Goal: Task Accomplishment & Management: Complete application form

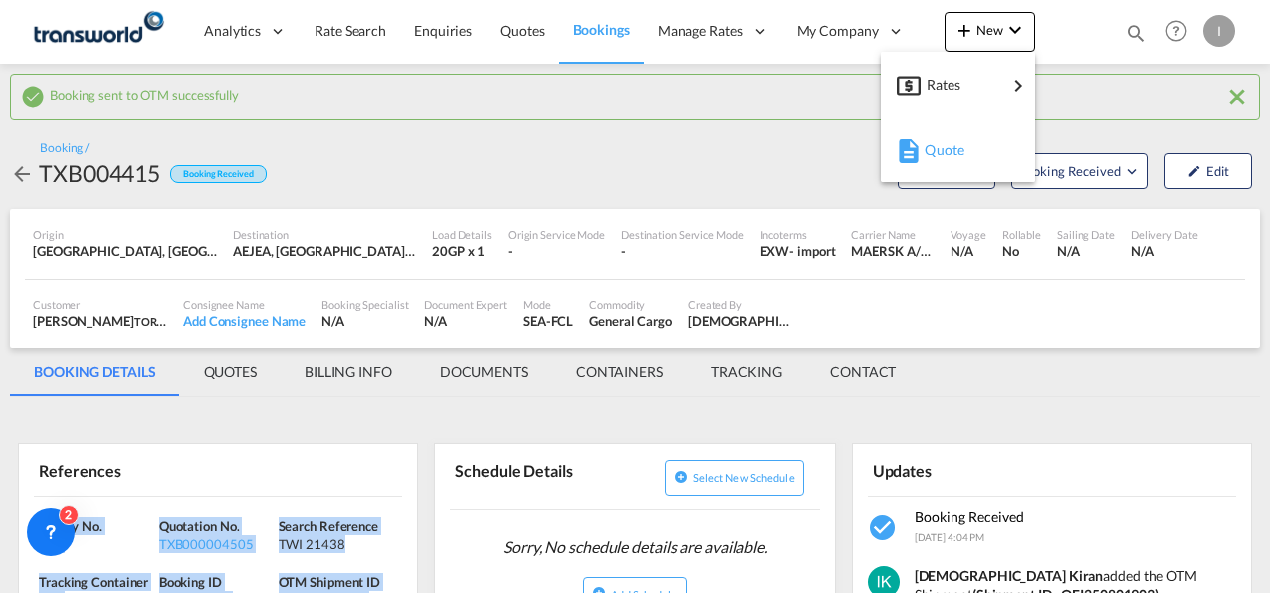
scroll to position [232, 0]
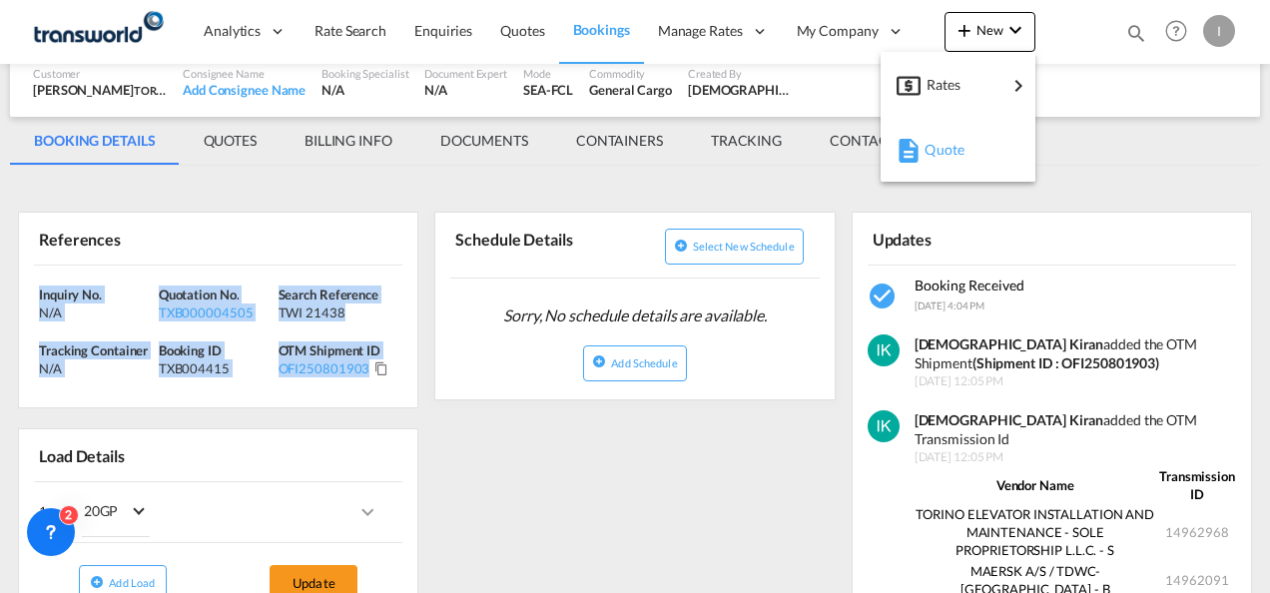
click at [904, 166] on div "button" at bounding box center [906, 150] width 18 height 50
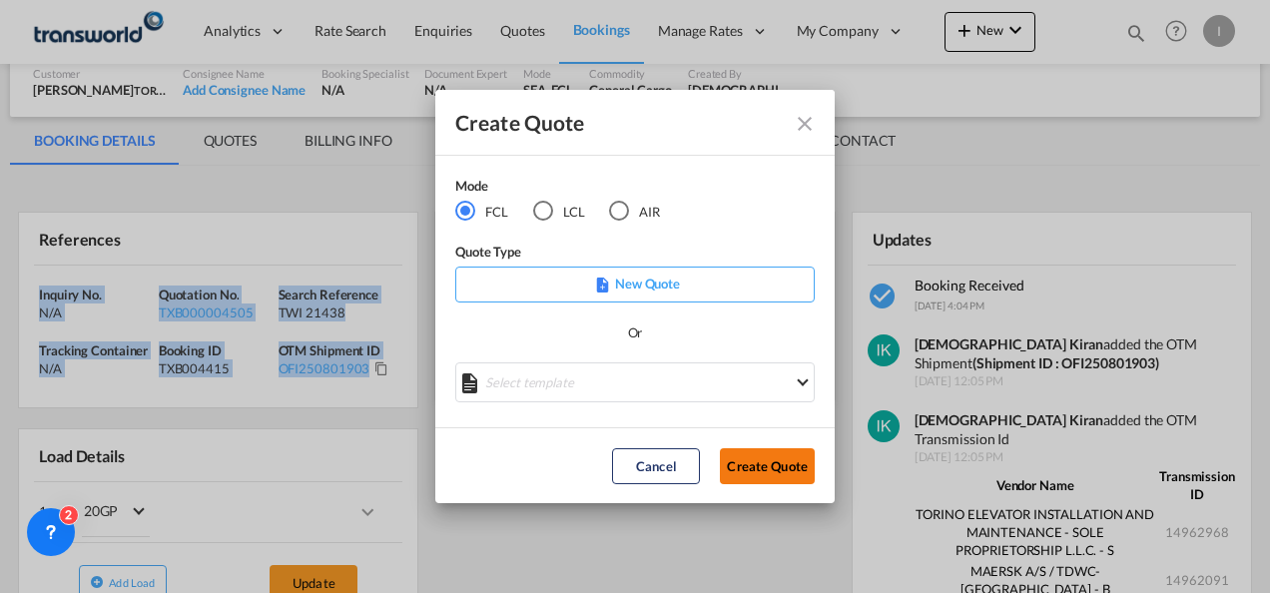
click at [755, 471] on button "Create Quote" at bounding box center [767, 466] width 95 height 36
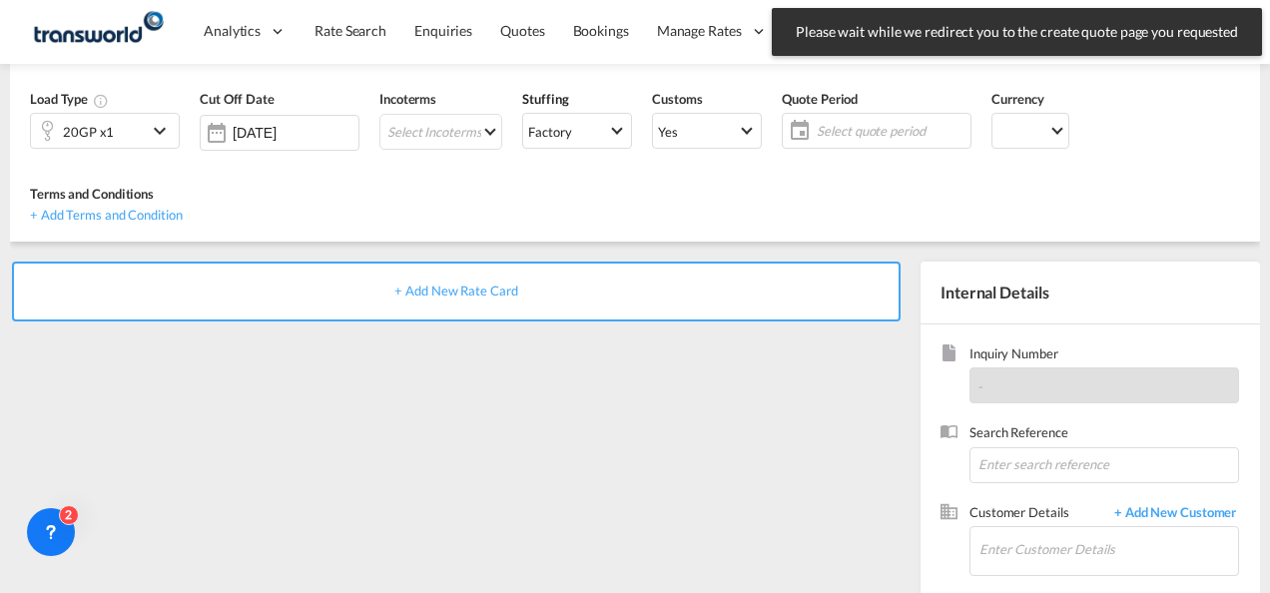
scroll to position [282, 0]
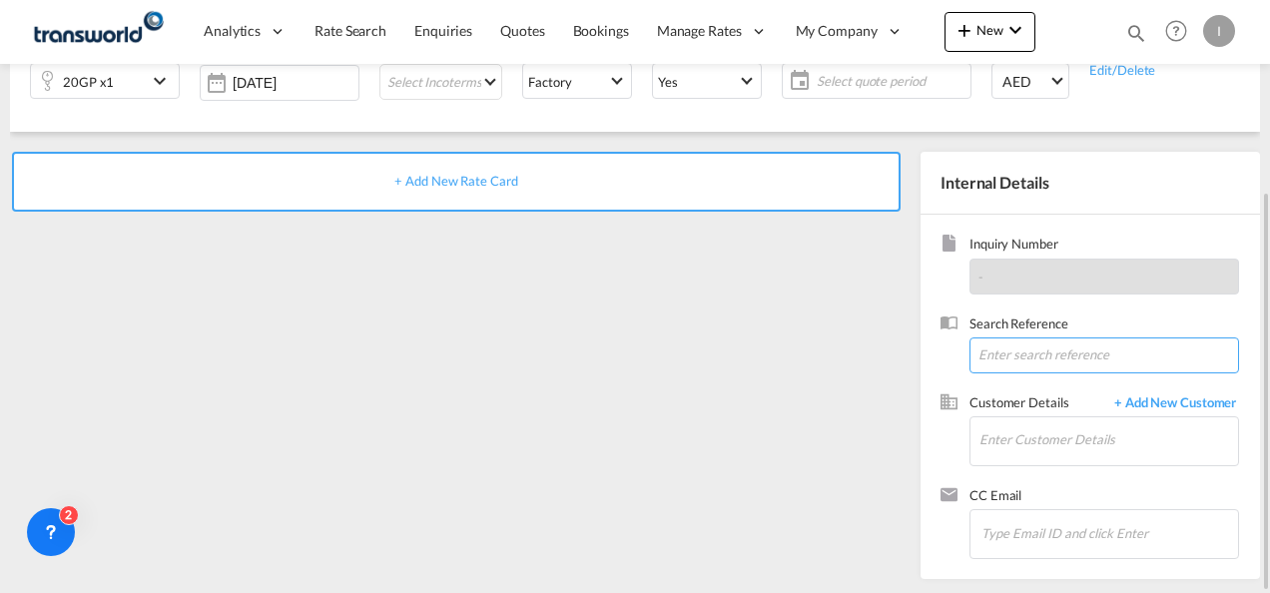
click at [1001, 347] on input at bounding box center [1105, 356] width 270 height 36
click at [1005, 356] on input at bounding box center [1105, 356] width 270 height 36
paste input "TWI 21523"
type input "TWI 21523"
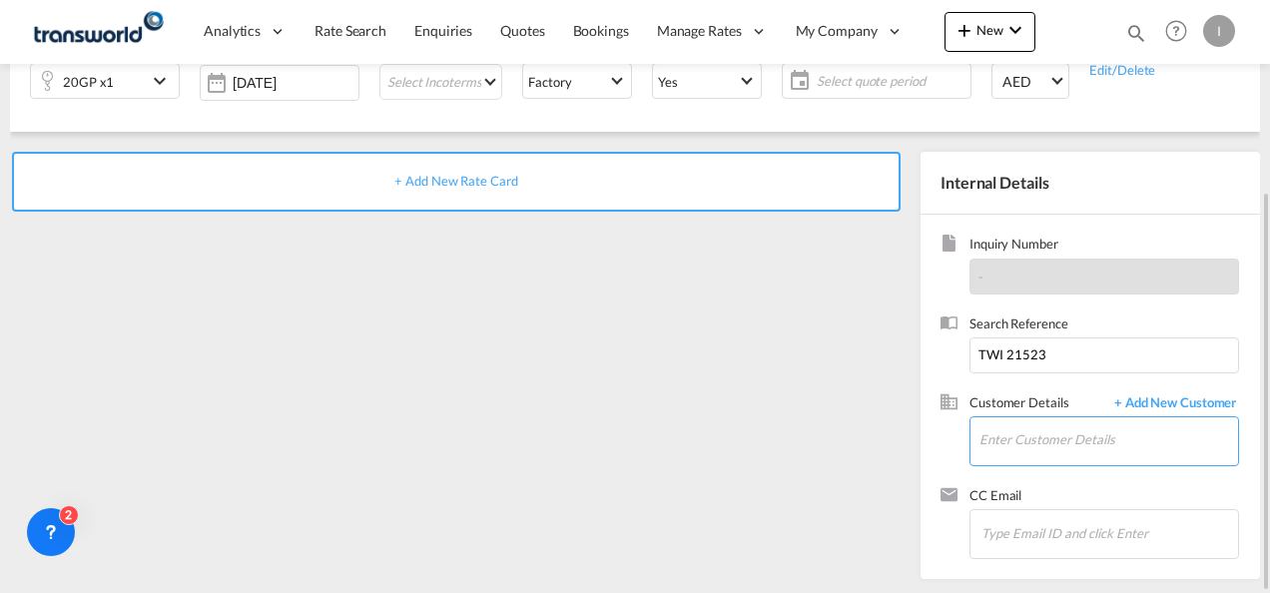
click at [1019, 427] on input "Enter Customer Details" at bounding box center [1109, 439] width 259 height 45
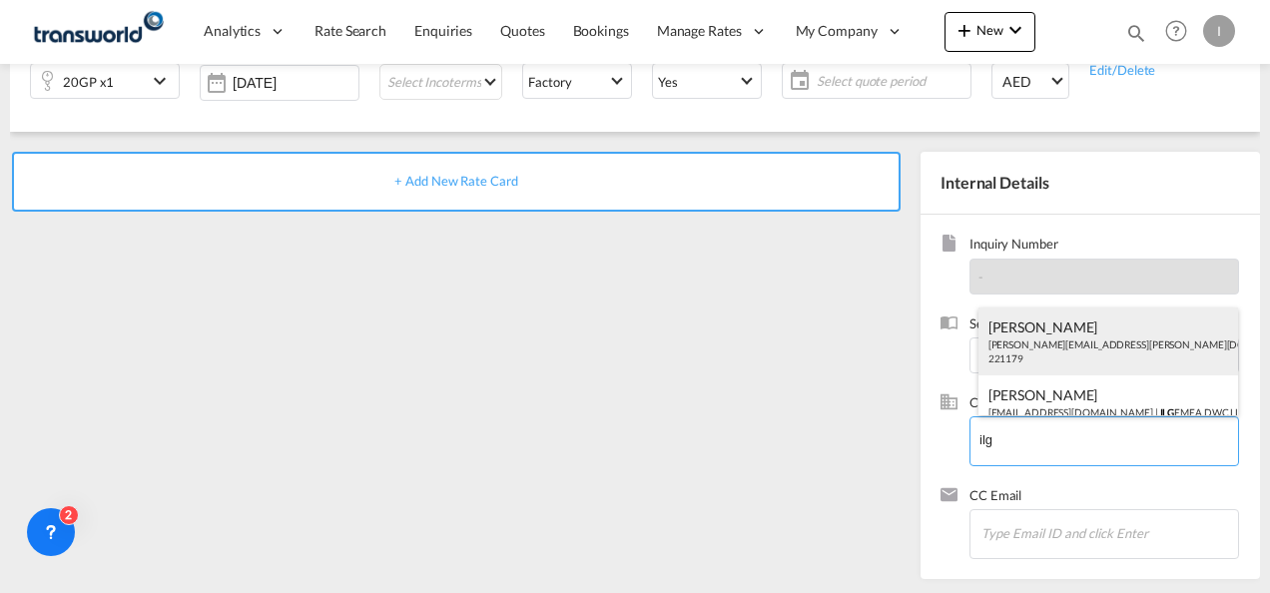
click at [1035, 349] on div "[PERSON_NAME] [PERSON_NAME][EMAIL_ADDRESS][PERSON_NAME][DOMAIN_NAME] | ILG EMEA…" at bounding box center [1109, 342] width 261 height 68
type input "ILG EMEA DWC LLC, [PERSON_NAME], [PERSON_NAME][EMAIL_ADDRESS][PERSON_NAME][DOMA…"
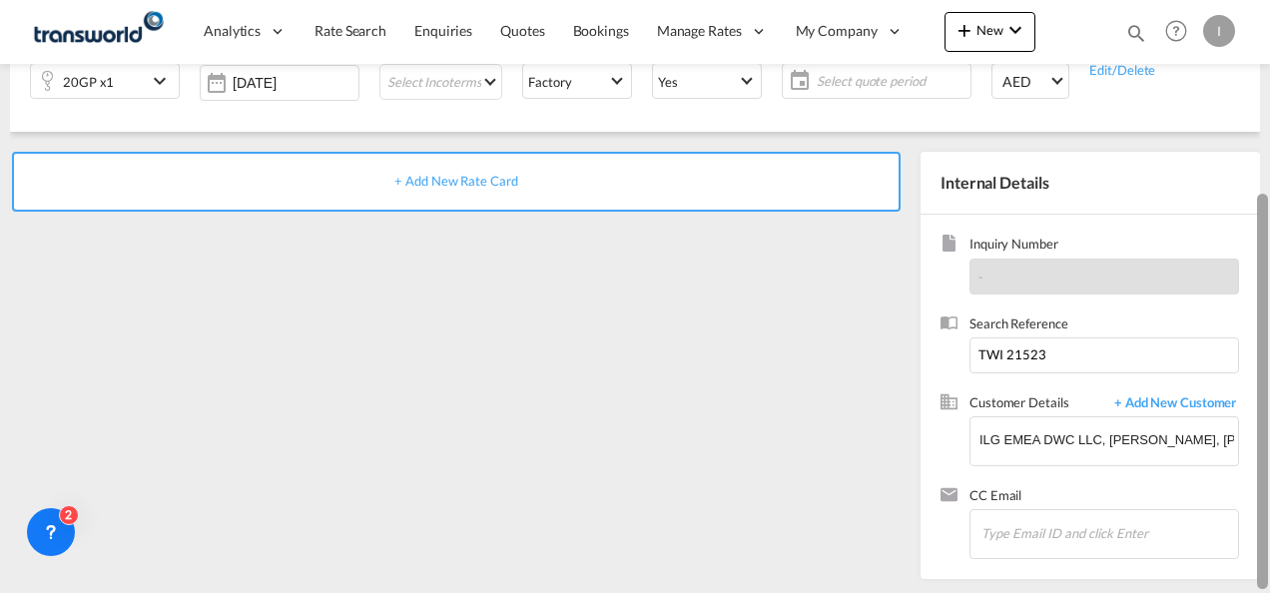
drag, startPoint x: 1269, startPoint y: 280, endPoint x: 1267, endPoint y: 180, distance: 99.9
click at [1267, 180] on div at bounding box center [1268, 297] width 4 height 585
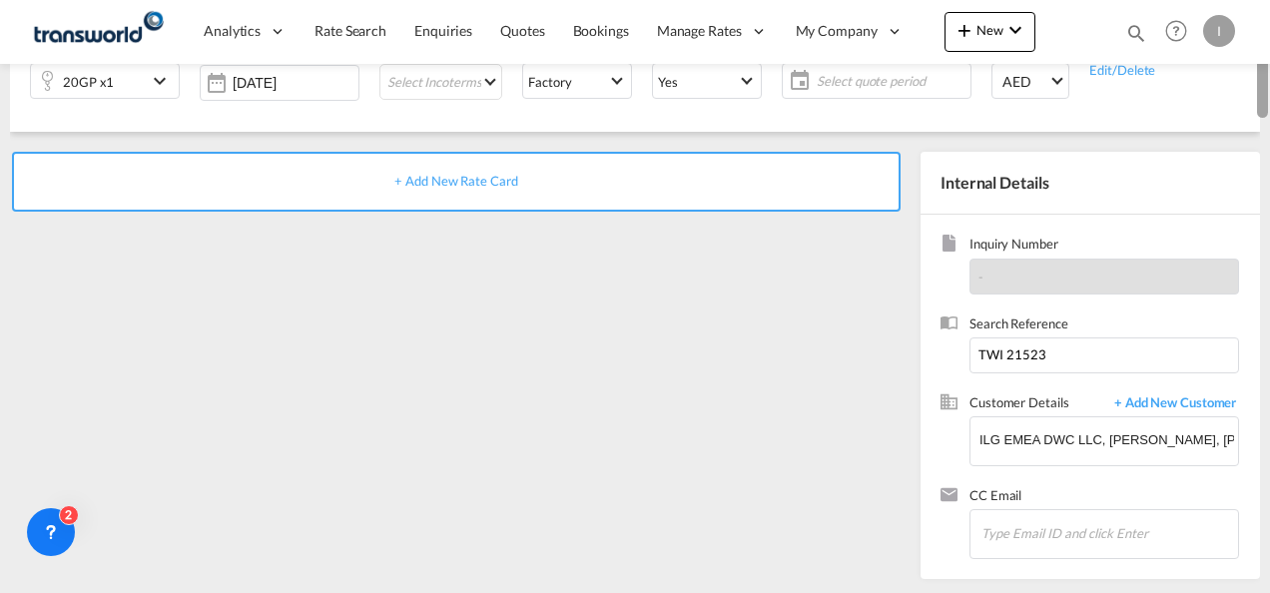
scroll to position [0, 0]
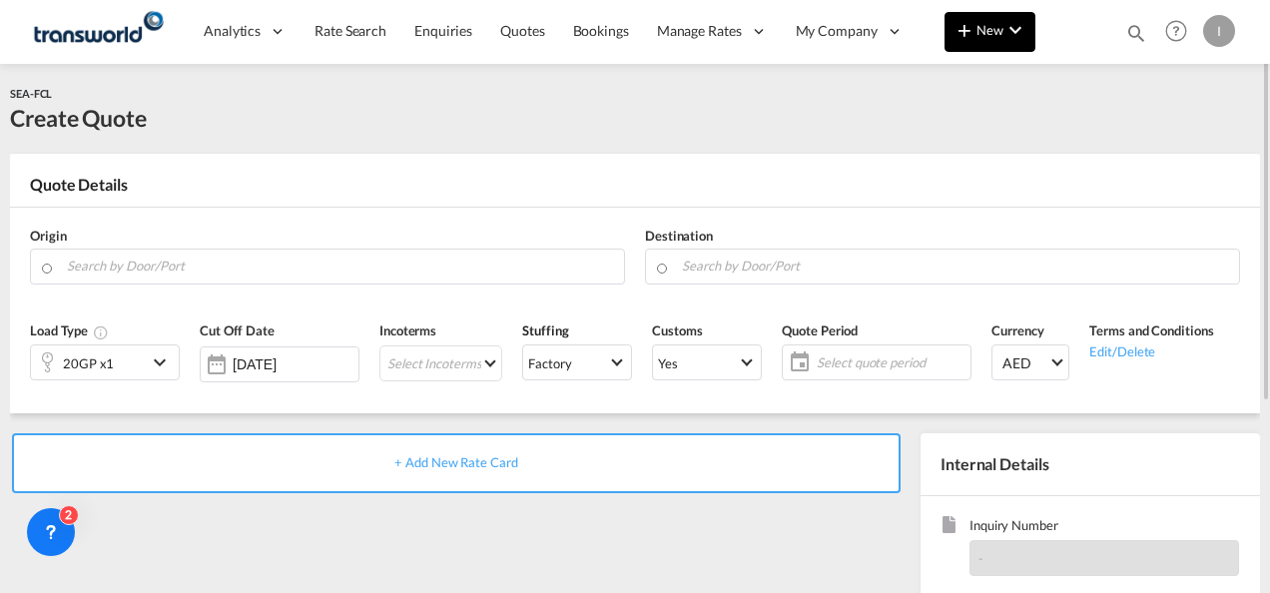
click at [988, 22] on button "New" at bounding box center [990, 32] width 91 height 40
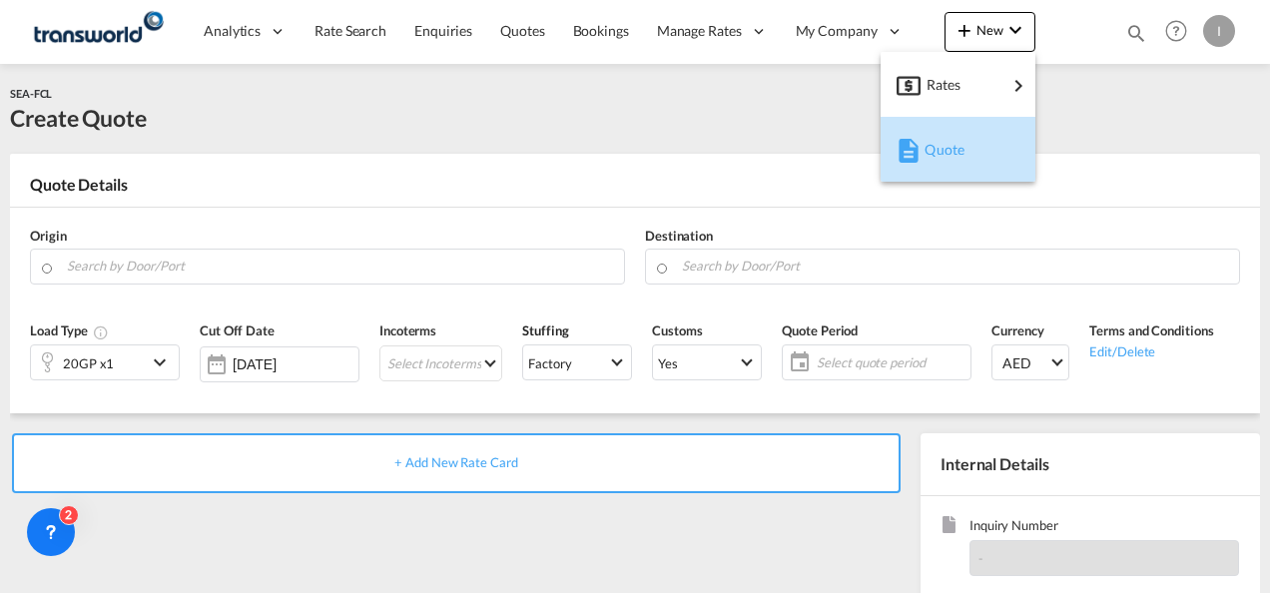
click at [961, 132] on div "Quote" at bounding box center [962, 150] width 74 height 50
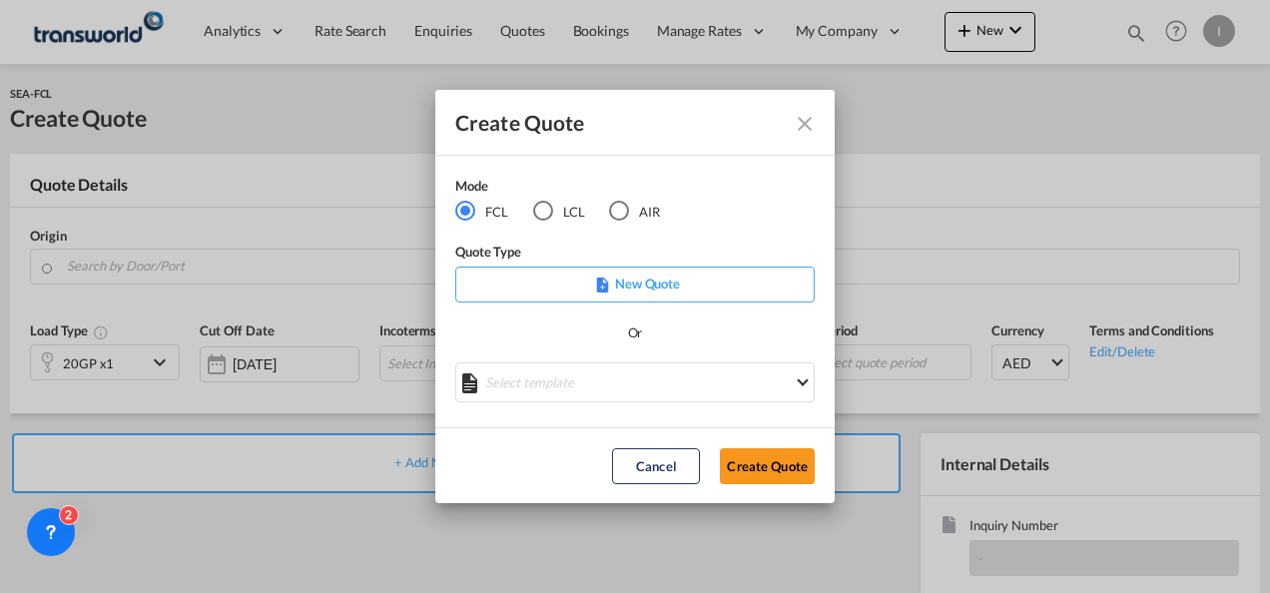
click at [638, 210] on md-radio-button "AIR" at bounding box center [634, 212] width 51 height 22
click at [759, 468] on button "Create Quote" at bounding box center [767, 466] width 95 height 36
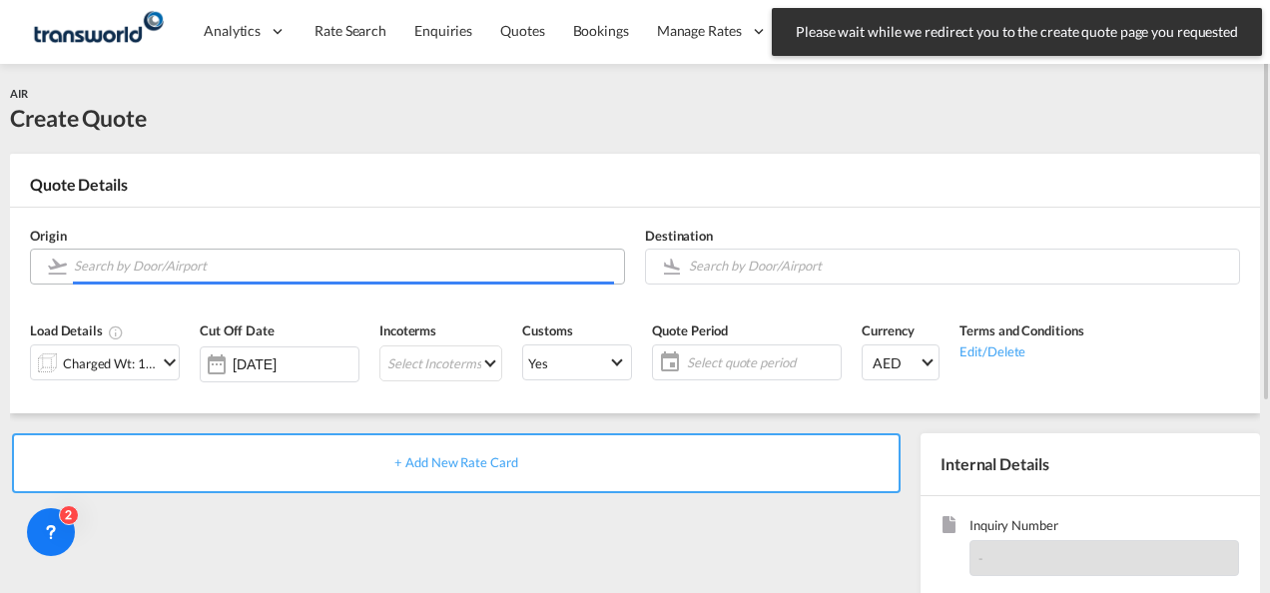
click at [210, 263] on input "Search by Door/Airport" at bounding box center [344, 266] width 540 height 35
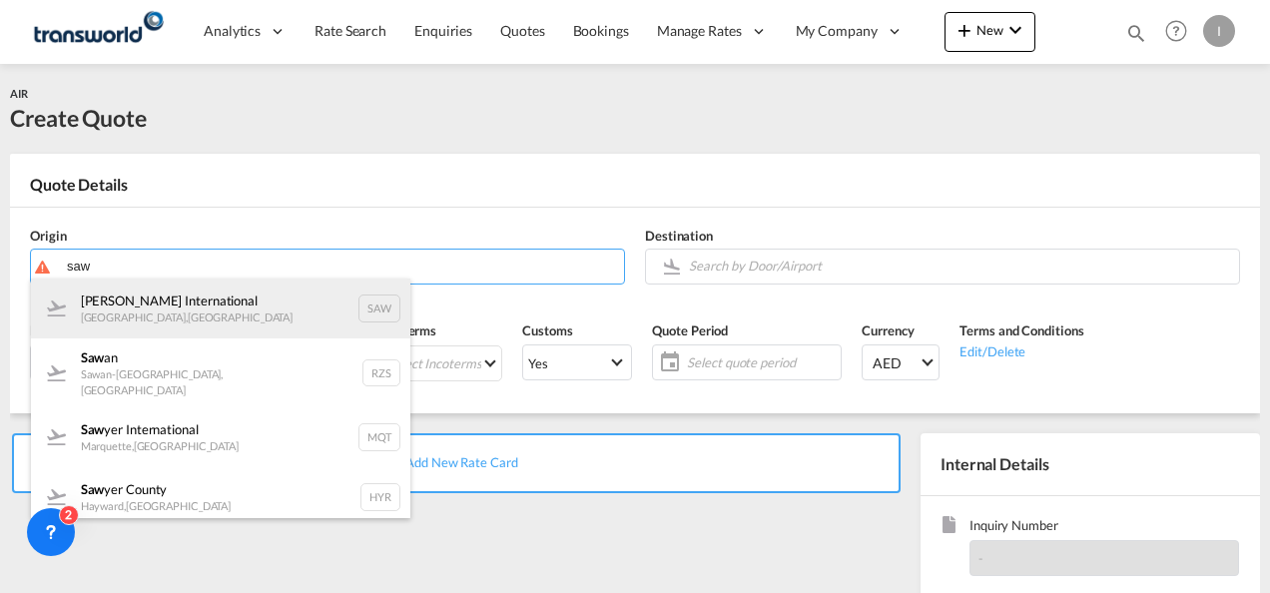
click at [202, 314] on div "[PERSON_NAME] International [GEOGRAPHIC_DATA] , [GEOGRAPHIC_DATA] SAW" at bounding box center [221, 309] width 380 height 60
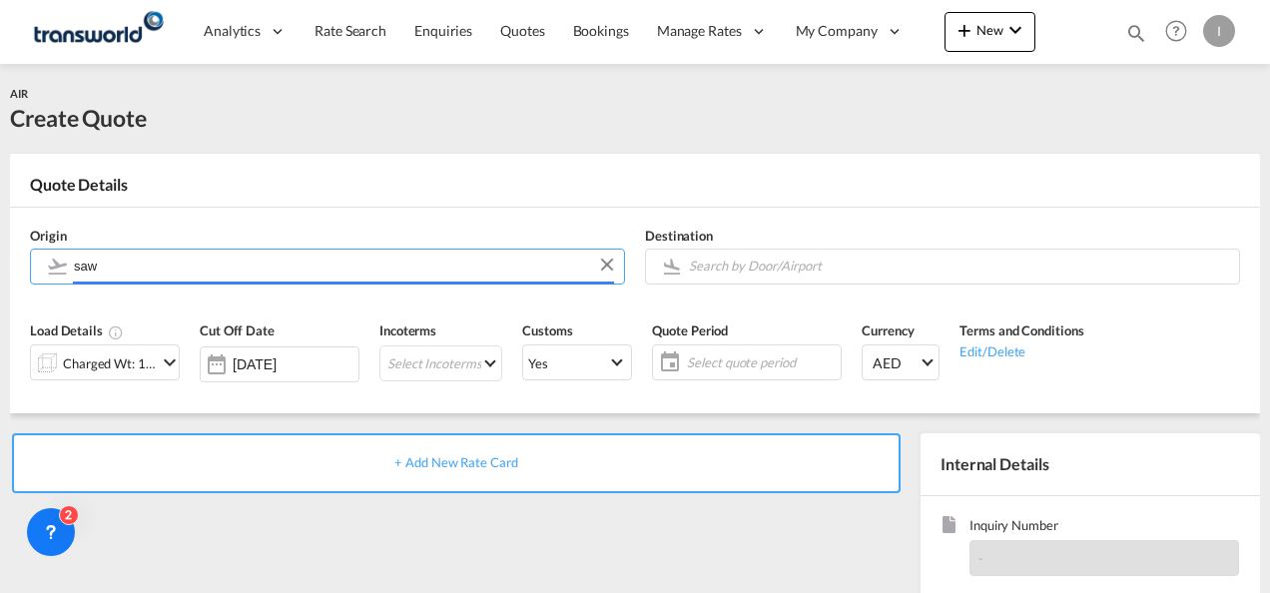
type input "[PERSON_NAME] International, [GEOGRAPHIC_DATA], SAW"
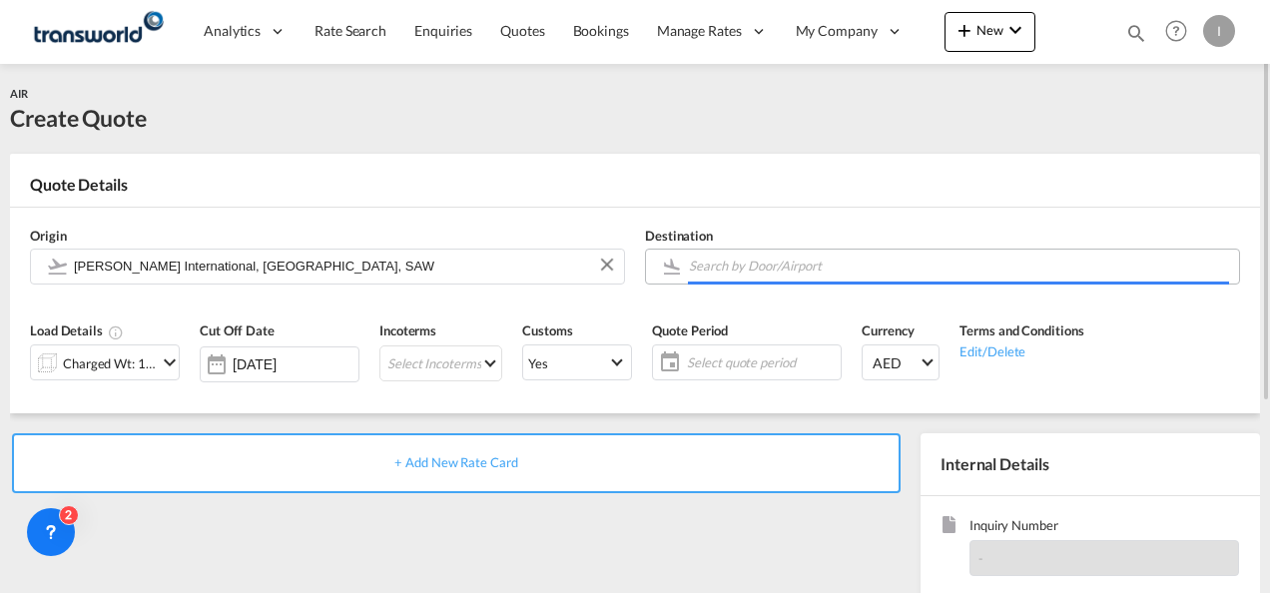
click at [756, 269] on input "Search by Door/Airport" at bounding box center [959, 266] width 540 height 35
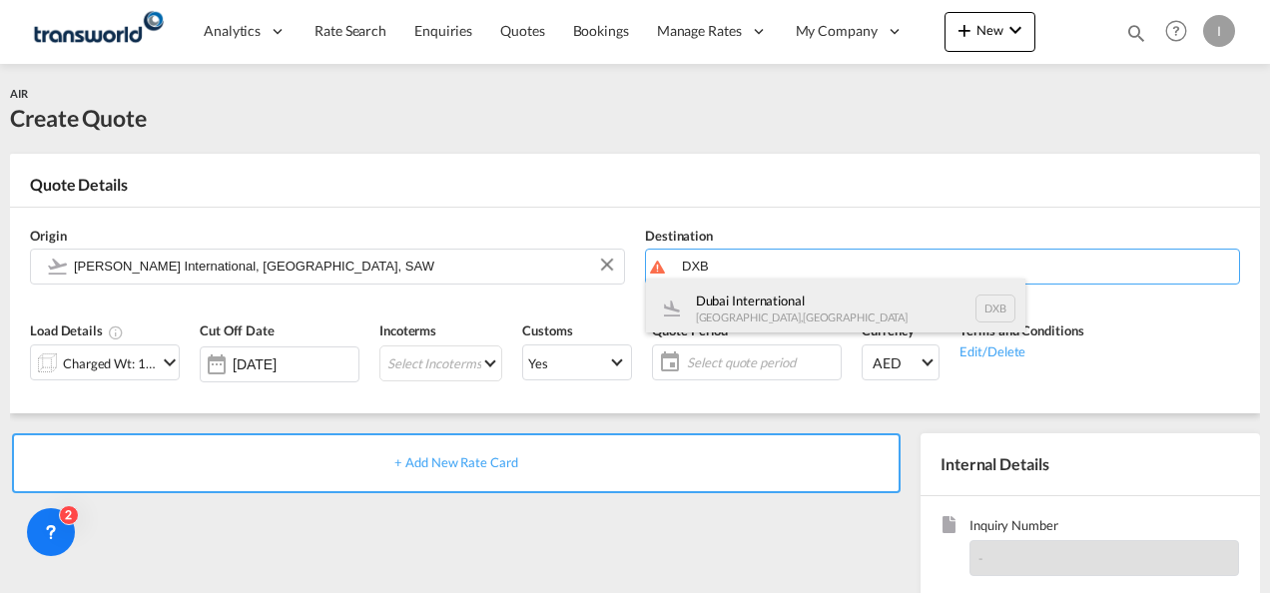
click at [757, 304] on div "Dubai International [GEOGRAPHIC_DATA] , [GEOGRAPHIC_DATA] DXB" at bounding box center [836, 309] width 380 height 60
type input "Dubai International, [GEOGRAPHIC_DATA], DXB"
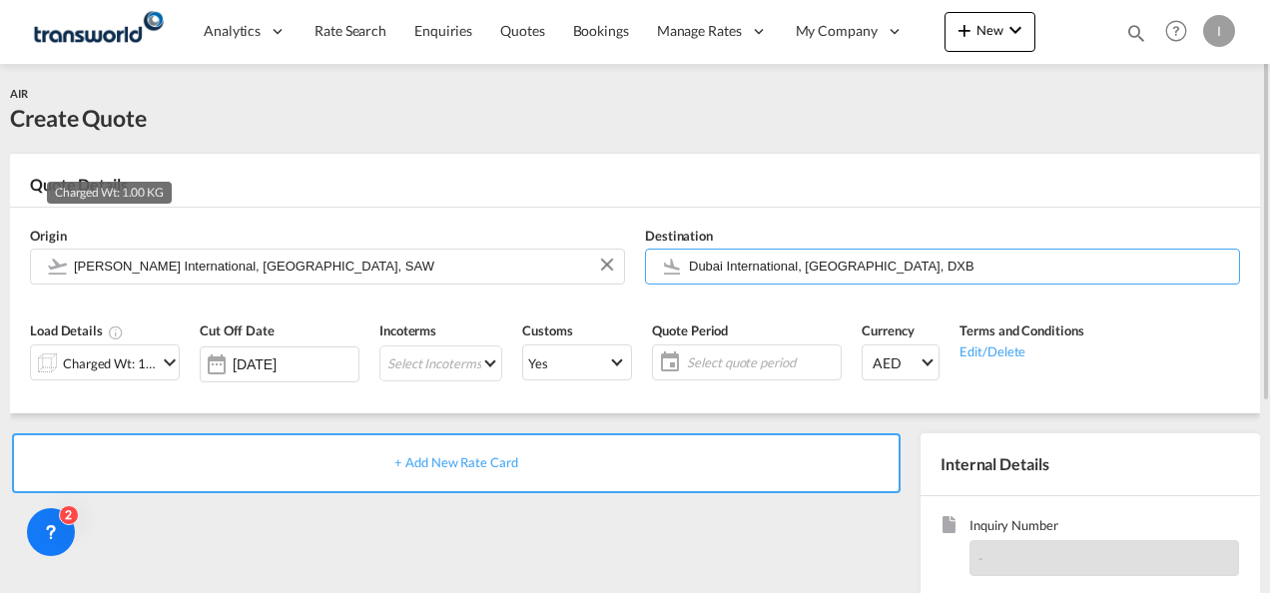
click at [130, 358] on div "Charged Wt: 1.00 KG" at bounding box center [110, 364] width 94 height 28
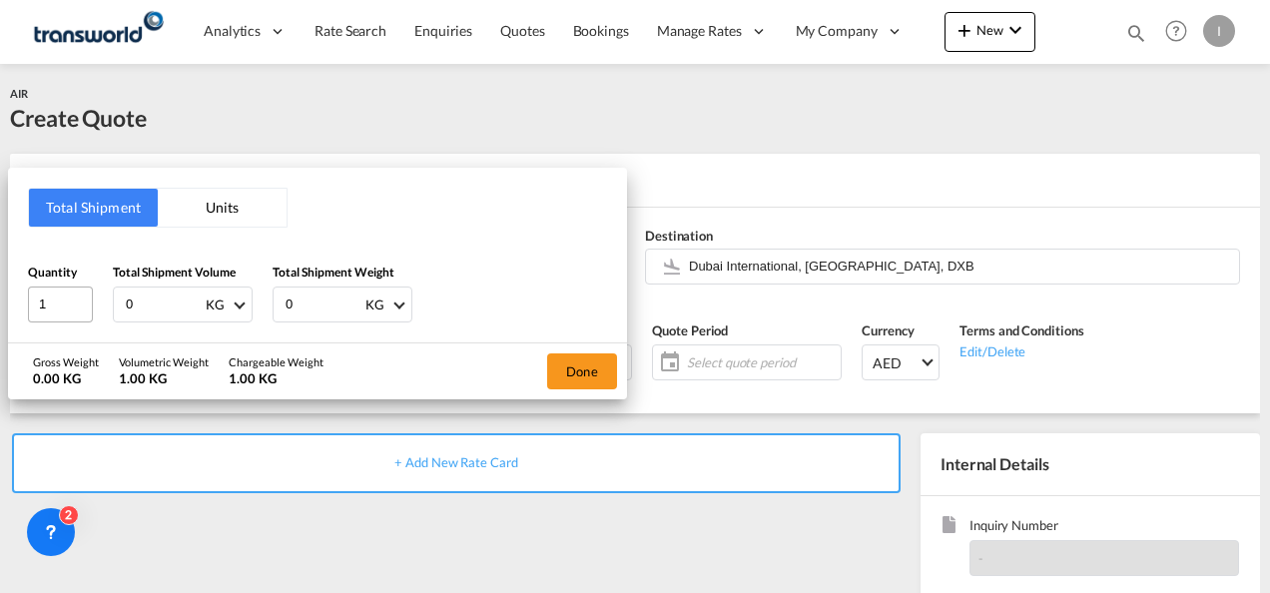
drag, startPoint x: 143, startPoint y: 307, endPoint x: 66, endPoint y: 320, distance: 78.0
click at [66, 320] on div "Quantity 1 Total Shipment Volume 0 KG CBM CFT KG LB Total Shipment Weight 0 KG …" at bounding box center [317, 293] width 579 height 60
type input "111"
click at [287, 300] on input "0" at bounding box center [324, 305] width 80 height 34
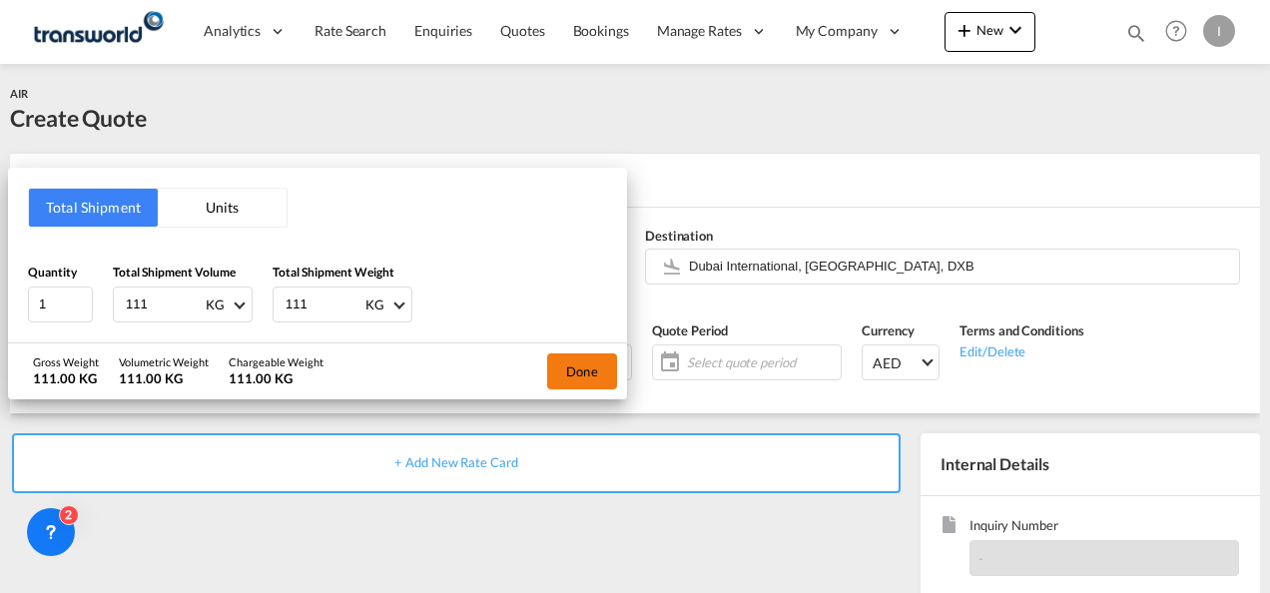
type input "111"
click at [580, 354] on button "Done" at bounding box center [582, 372] width 70 height 36
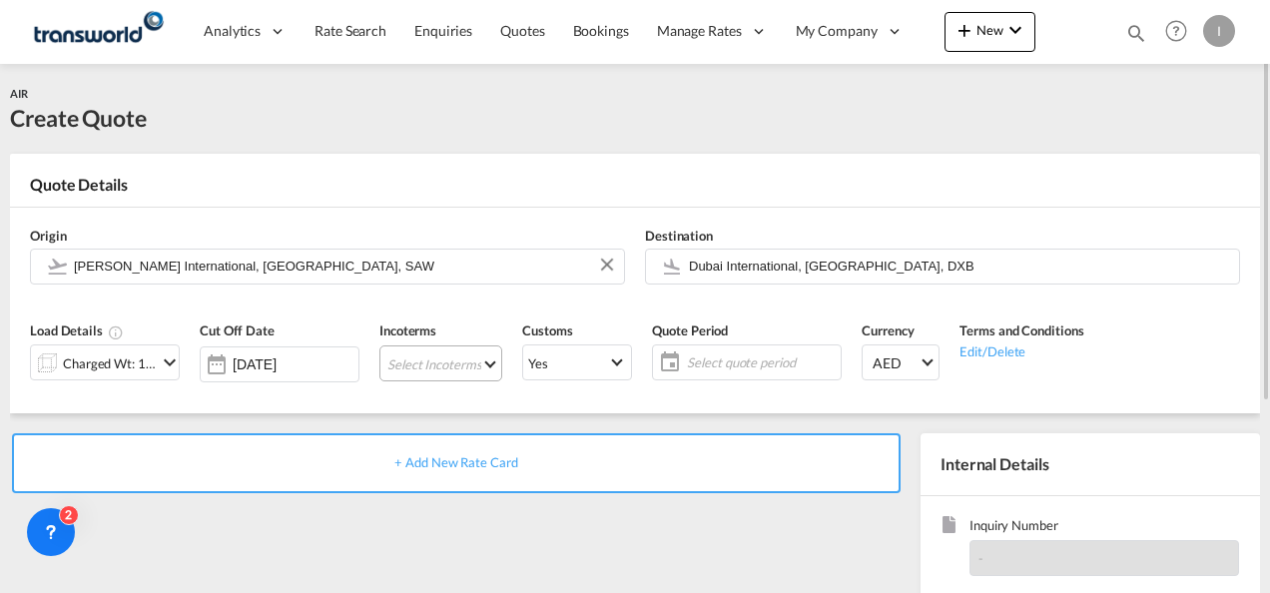
click at [413, 370] on md-select "Select Incoterms FOB - import Free on Board EXW - export Ex Works DDP - export …" at bounding box center [441, 364] width 123 height 36
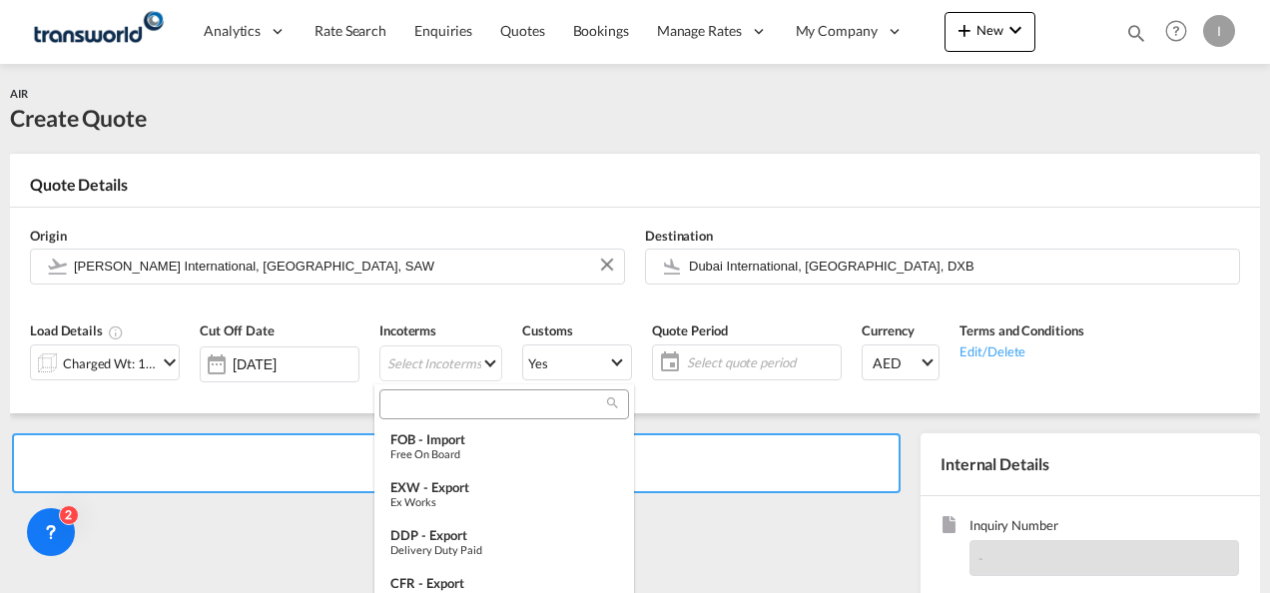
click at [418, 400] on input "search" at bounding box center [496, 404] width 222 height 18
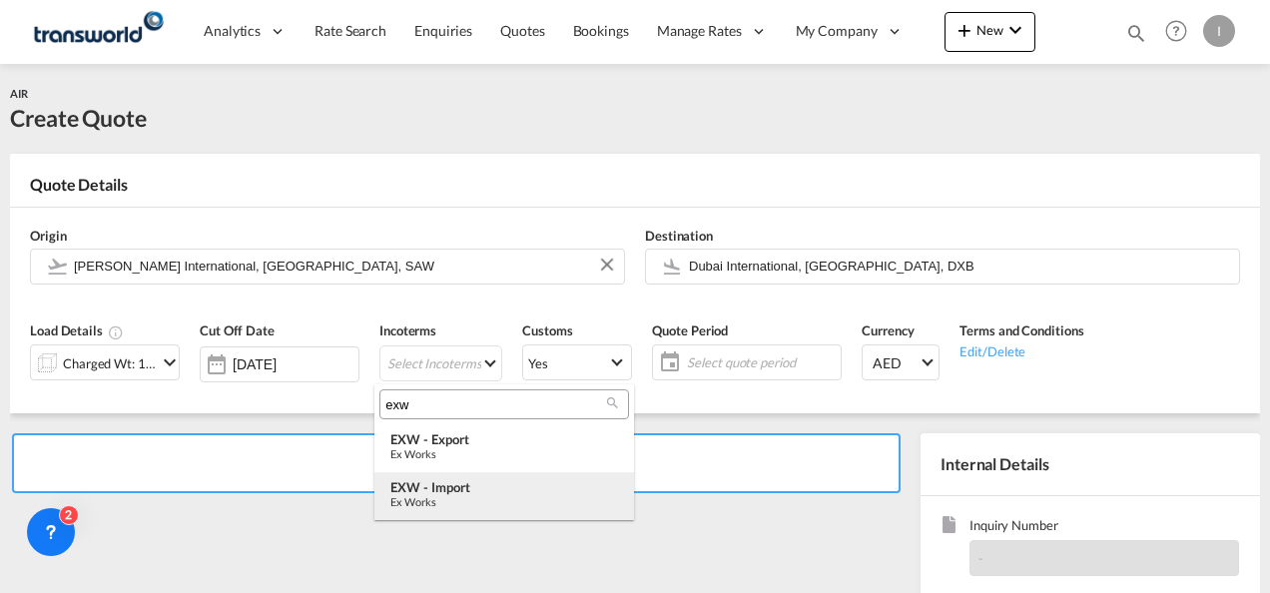
type input "exw"
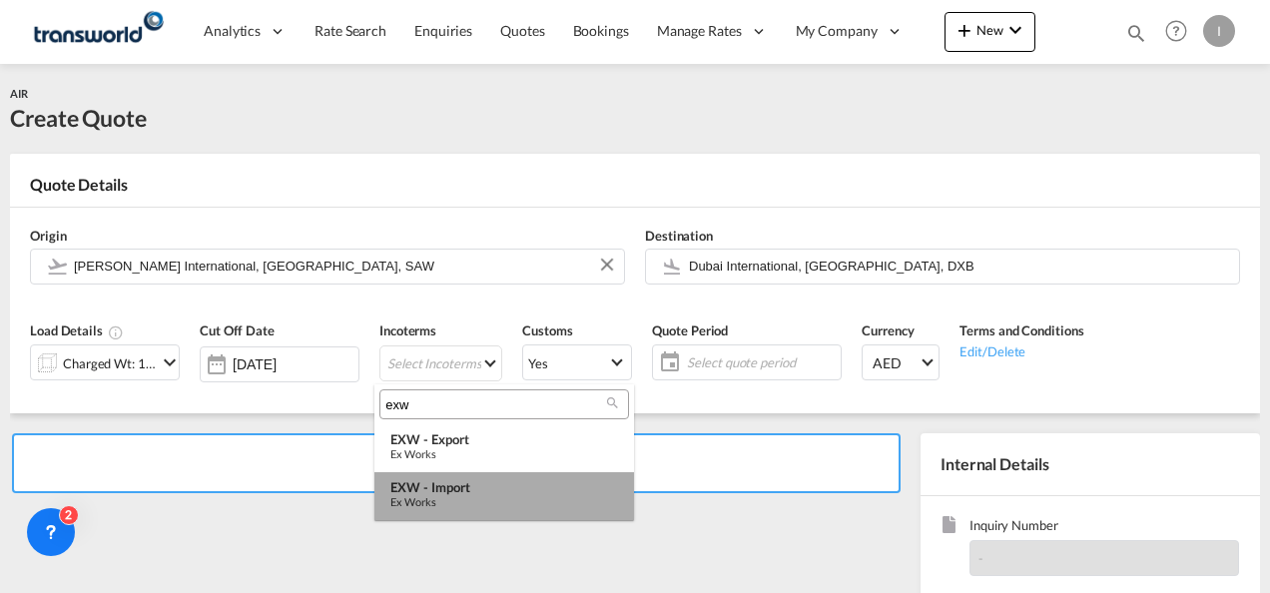
click at [427, 480] on div "EXW - import" at bounding box center [504, 487] width 228 height 16
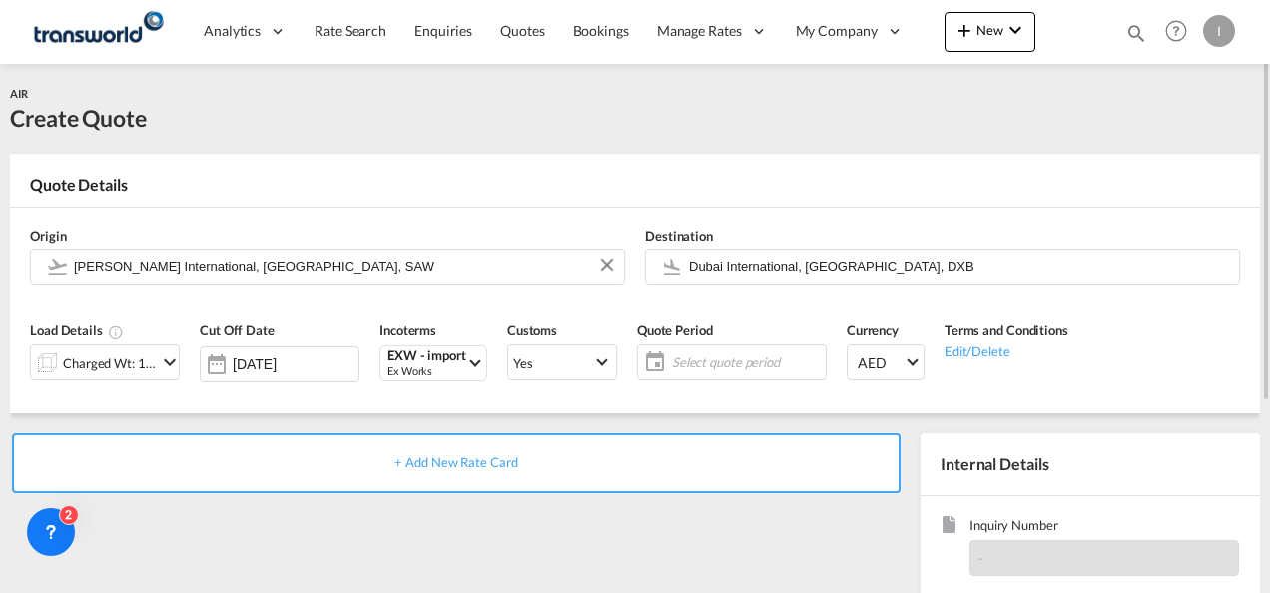
click at [683, 364] on span "Select quote period" at bounding box center [746, 363] width 149 height 18
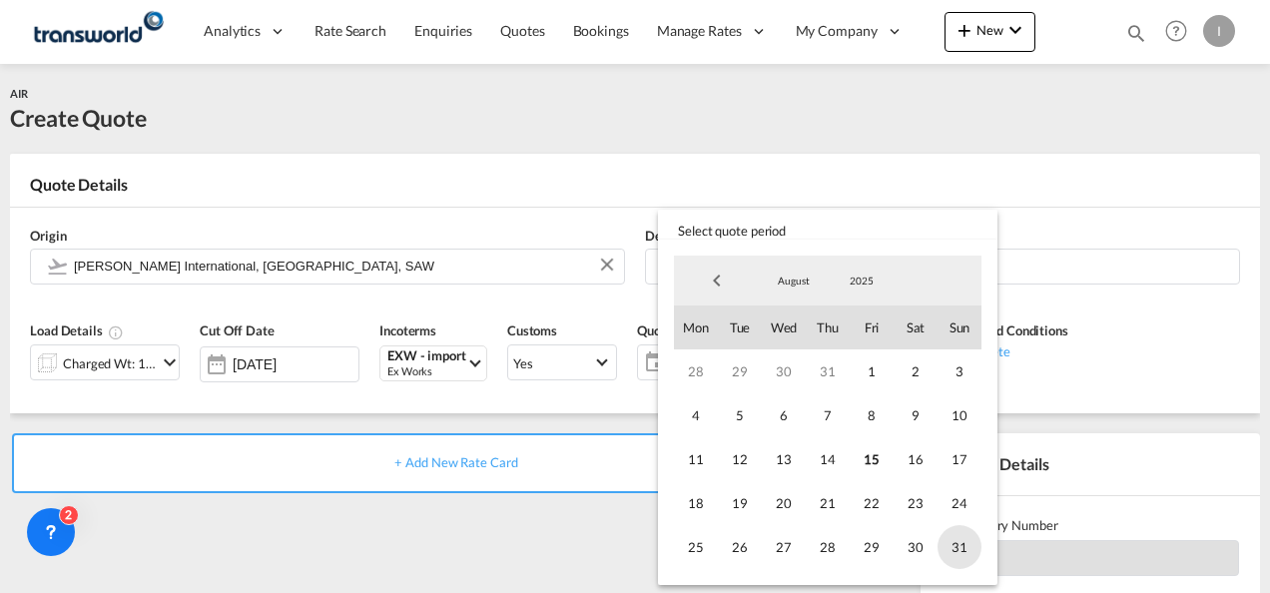
click at [955, 553] on span "31" at bounding box center [960, 547] width 44 height 44
click at [564, 536] on md-backdrop at bounding box center [635, 296] width 1270 height 593
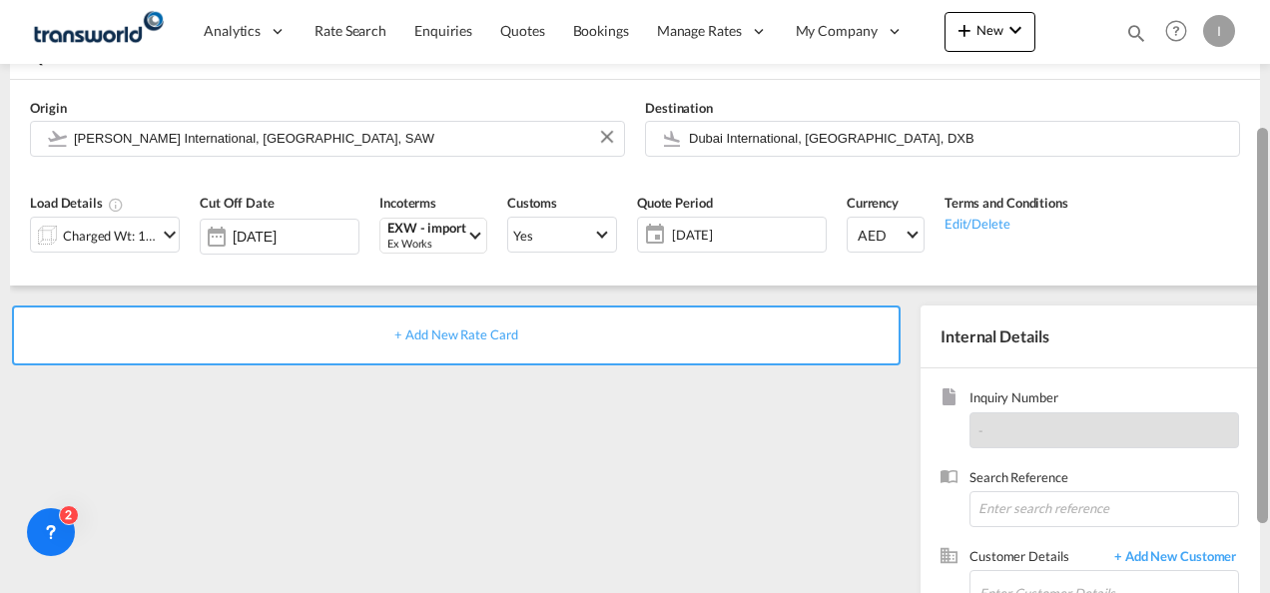
scroll to position [160, 0]
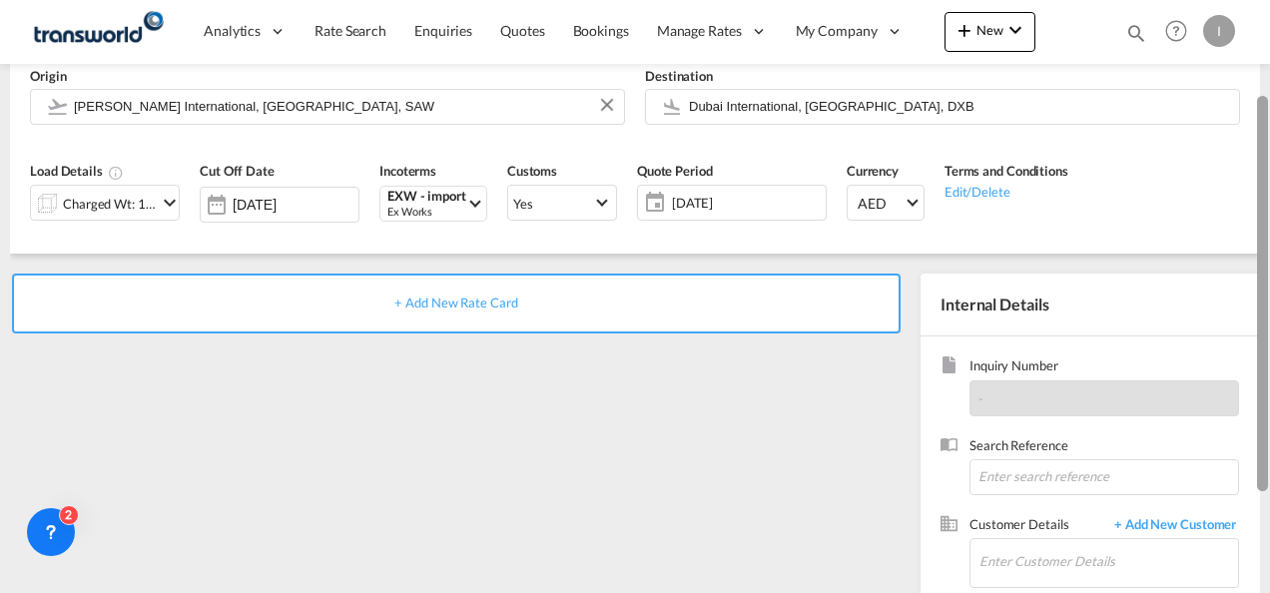
drag, startPoint x: 1265, startPoint y: 272, endPoint x: 1267, endPoint y: 380, distance: 107.9
click at [1267, 380] on div at bounding box center [1262, 293] width 11 height 395
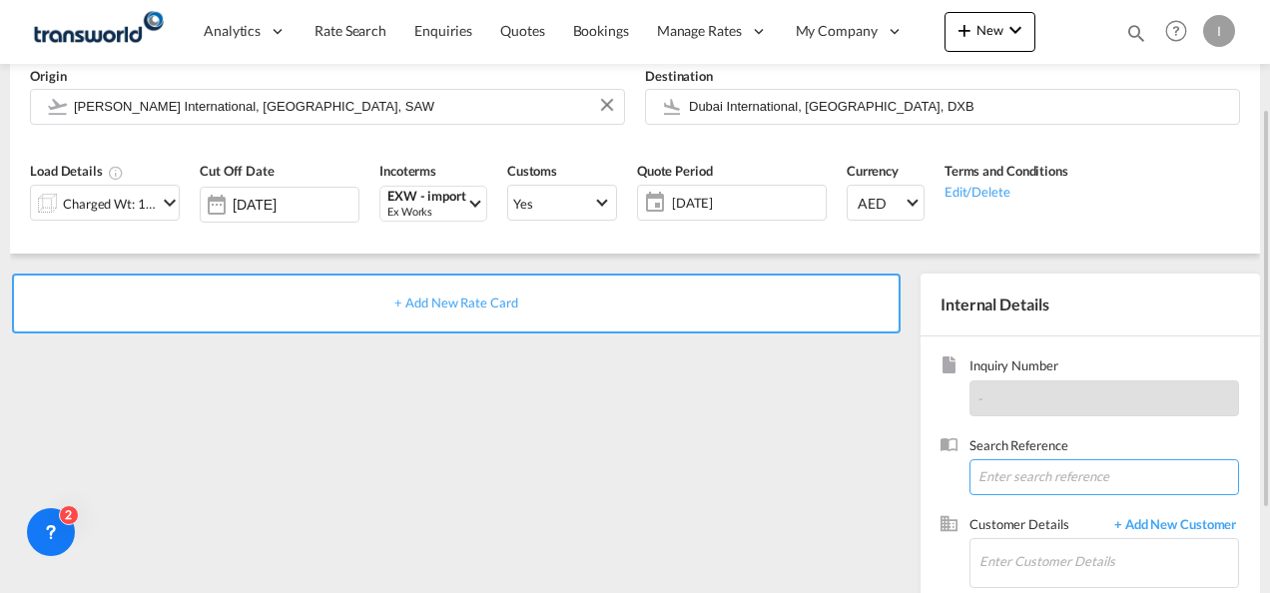
click at [1070, 484] on input at bounding box center [1105, 477] width 270 height 36
paste input "TWI 21523"
type input "TWI 21523"
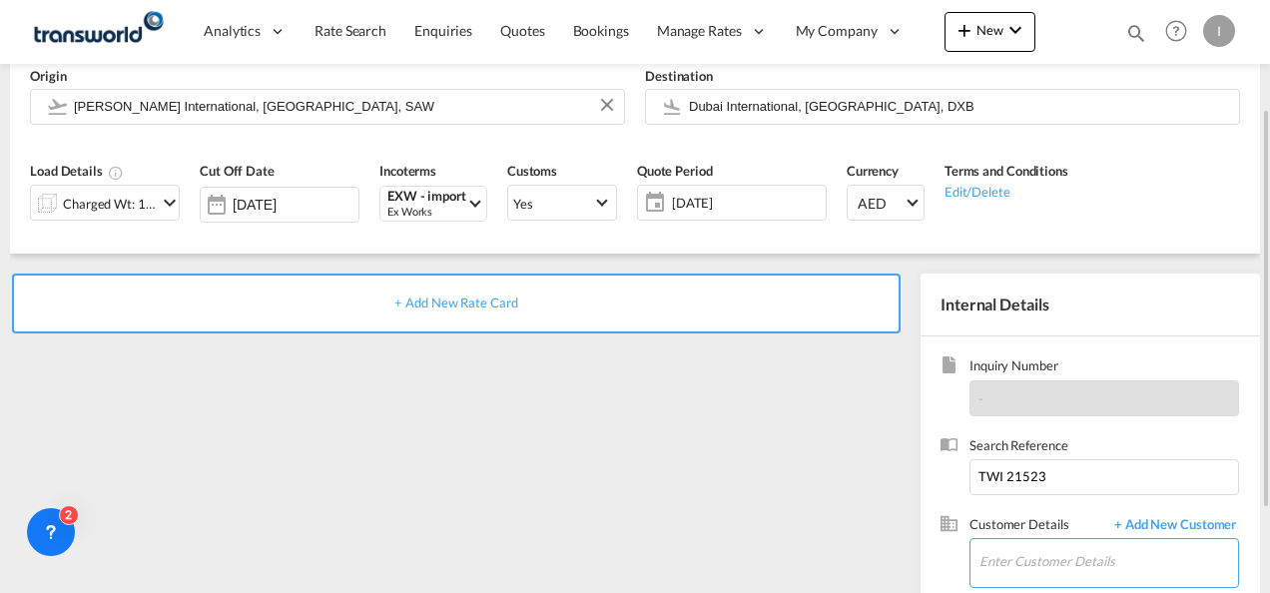
click at [1017, 561] on input "Enter Customer Details" at bounding box center [1109, 561] width 259 height 45
type input "H"
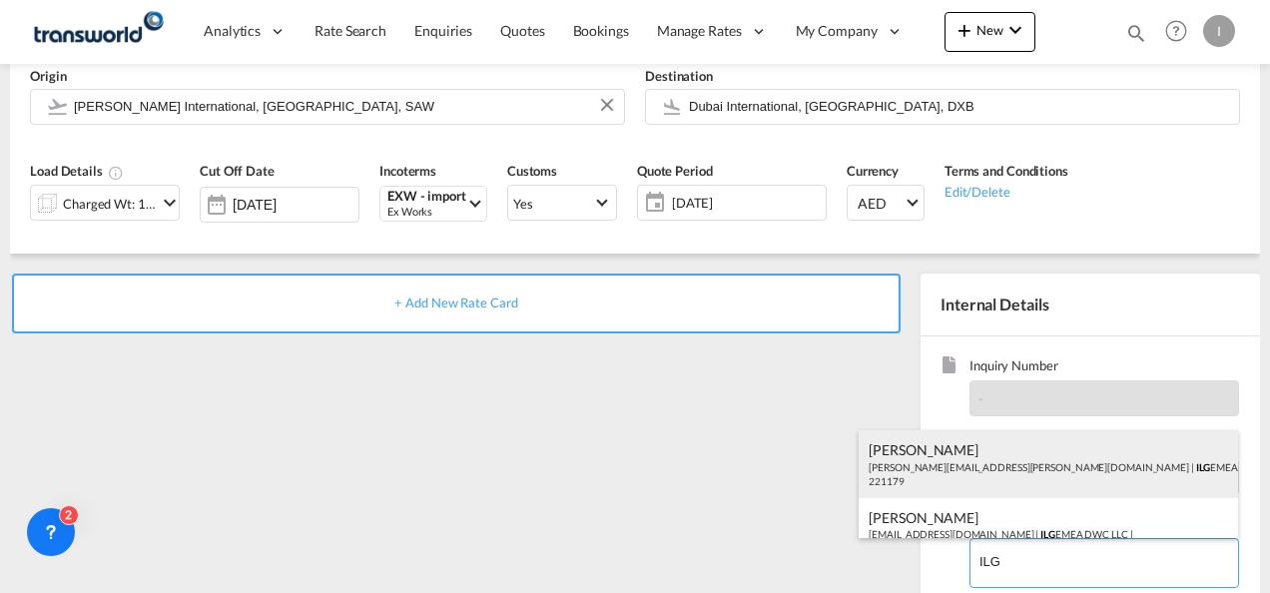
click at [925, 470] on div "[PERSON_NAME] [PERSON_NAME][EMAIL_ADDRESS][PERSON_NAME][DOMAIN_NAME] | ILG EMEA…" at bounding box center [1049, 464] width 380 height 68
type input "ILG EMEA DWC LLC, [PERSON_NAME], [PERSON_NAME][EMAIL_ADDRESS][PERSON_NAME][DOMA…"
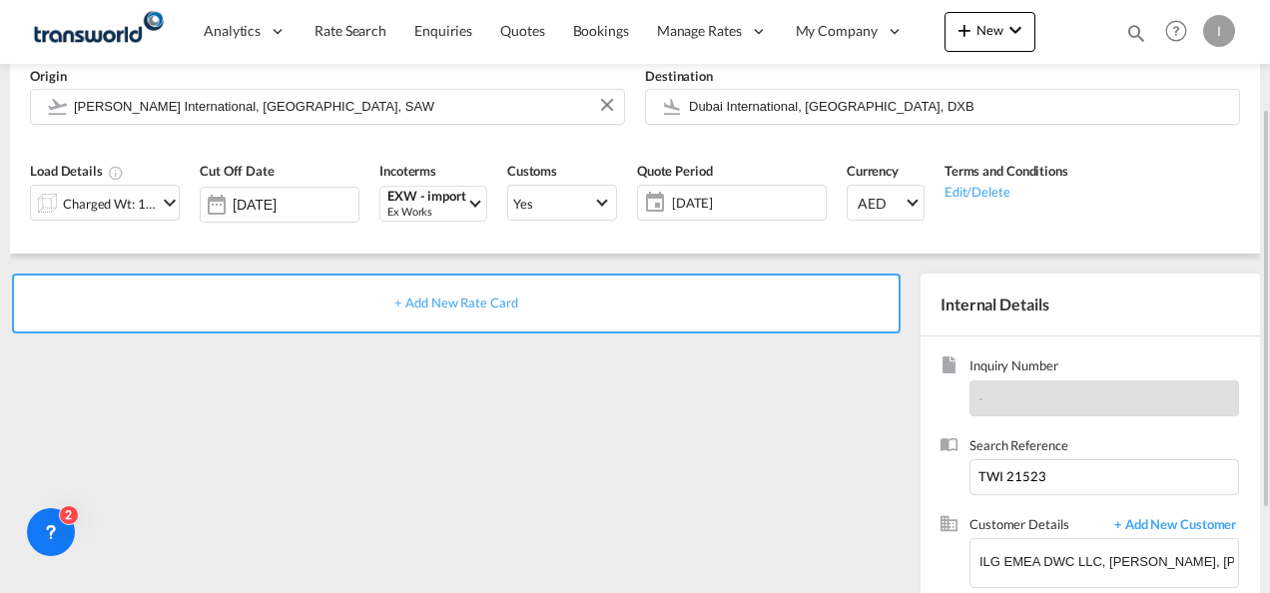
click at [481, 294] on div "+ Add New Rate Card" at bounding box center [456, 304] width 889 height 60
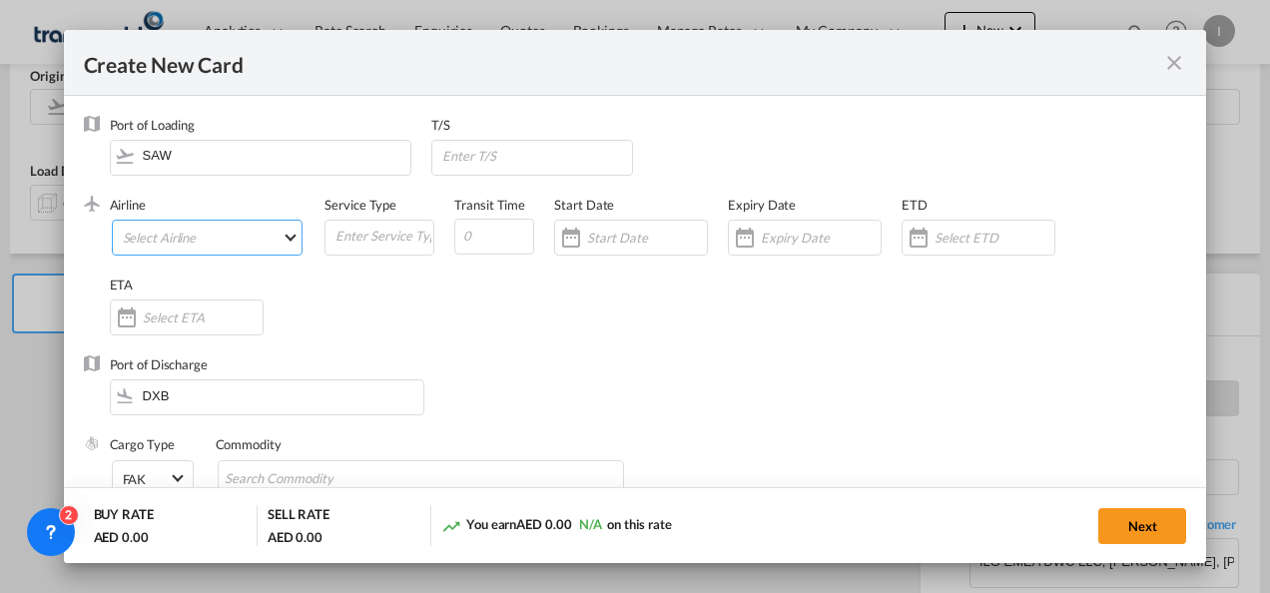
click at [193, 235] on md-select "Select Airline AIR EXPRESS S.A. (1166- / -) CMA CGM Air Cargo (1140-2C / -) DDW…" at bounding box center [208, 238] width 192 height 36
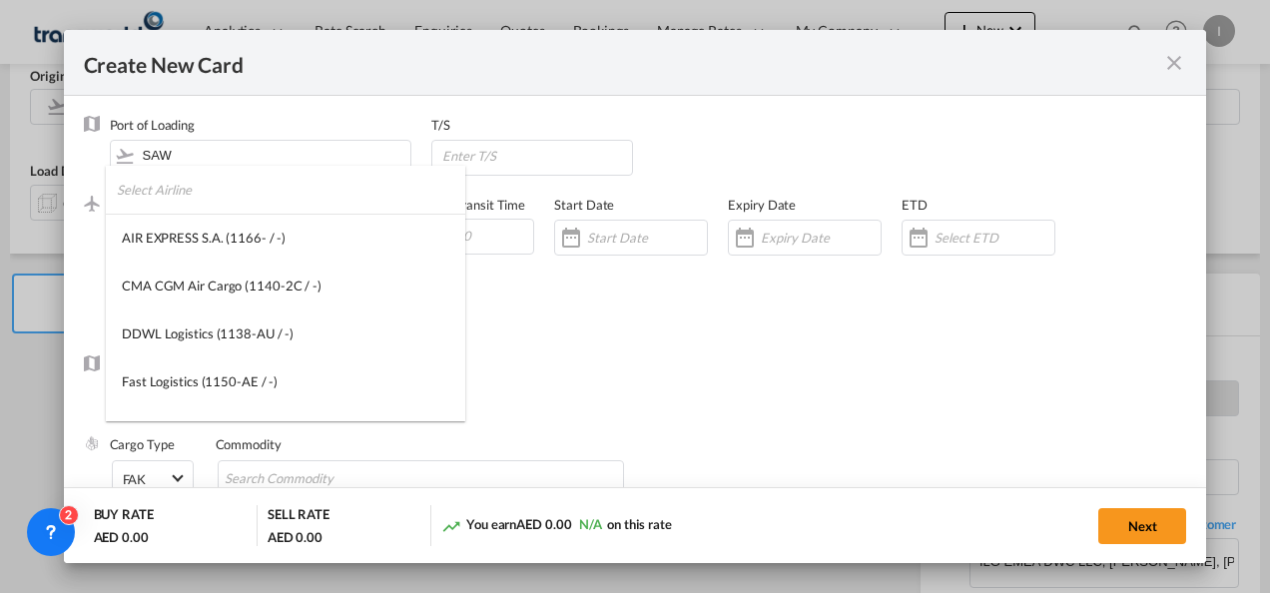
click at [169, 196] on input "search" at bounding box center [291, 190] width 349 height 48
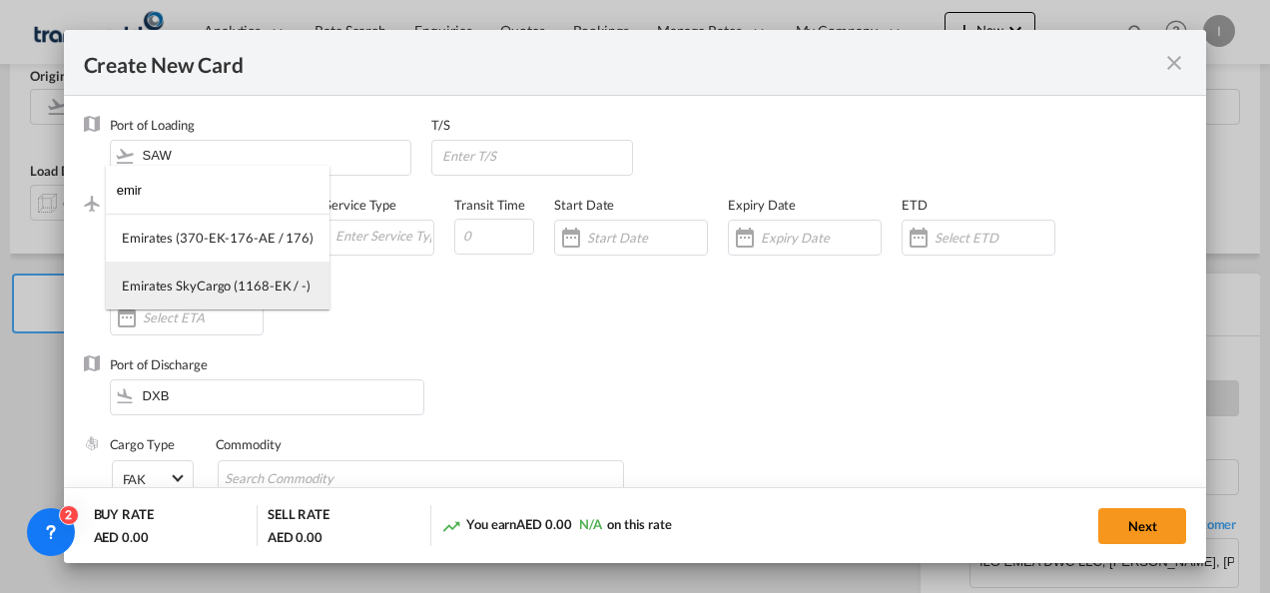
type input "emir"
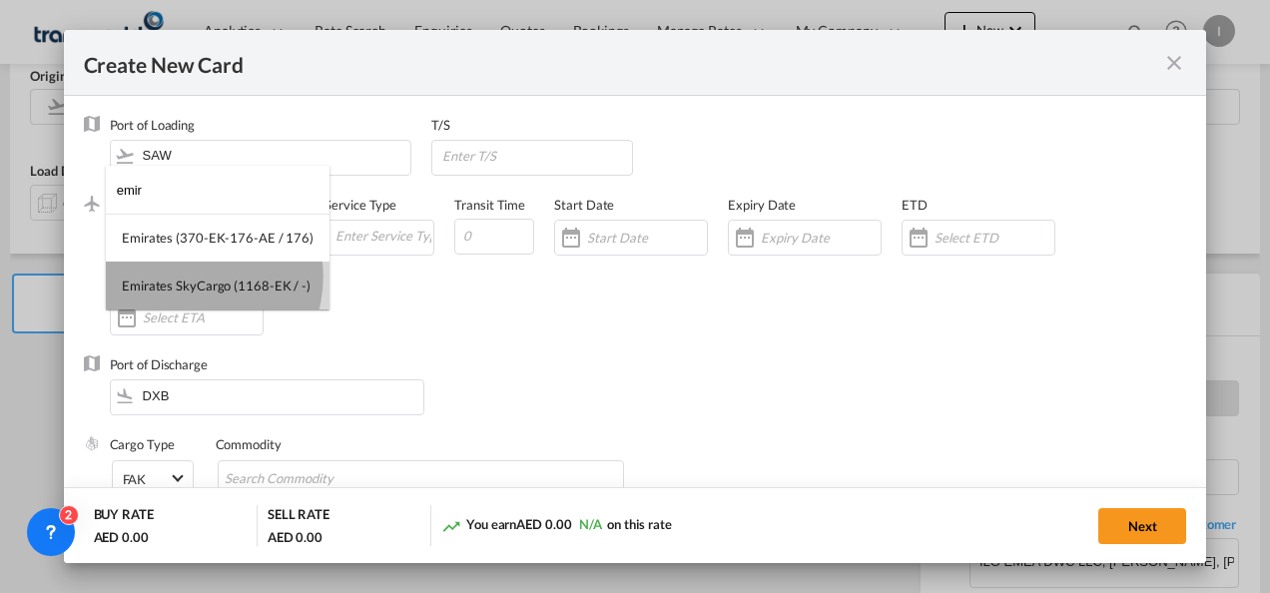
click at [193, 277] on div "Emirates SkyCargo (1168-EK / -)" at bounding box center [216, 286] width 189 height 18
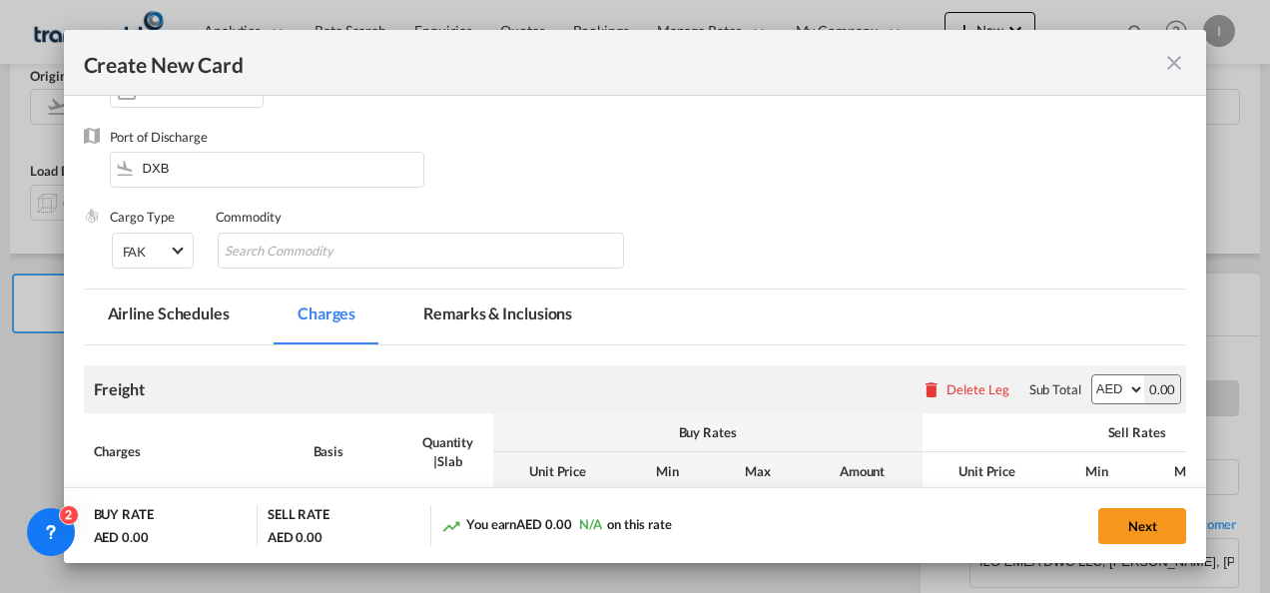
scroll to position [250, 0]
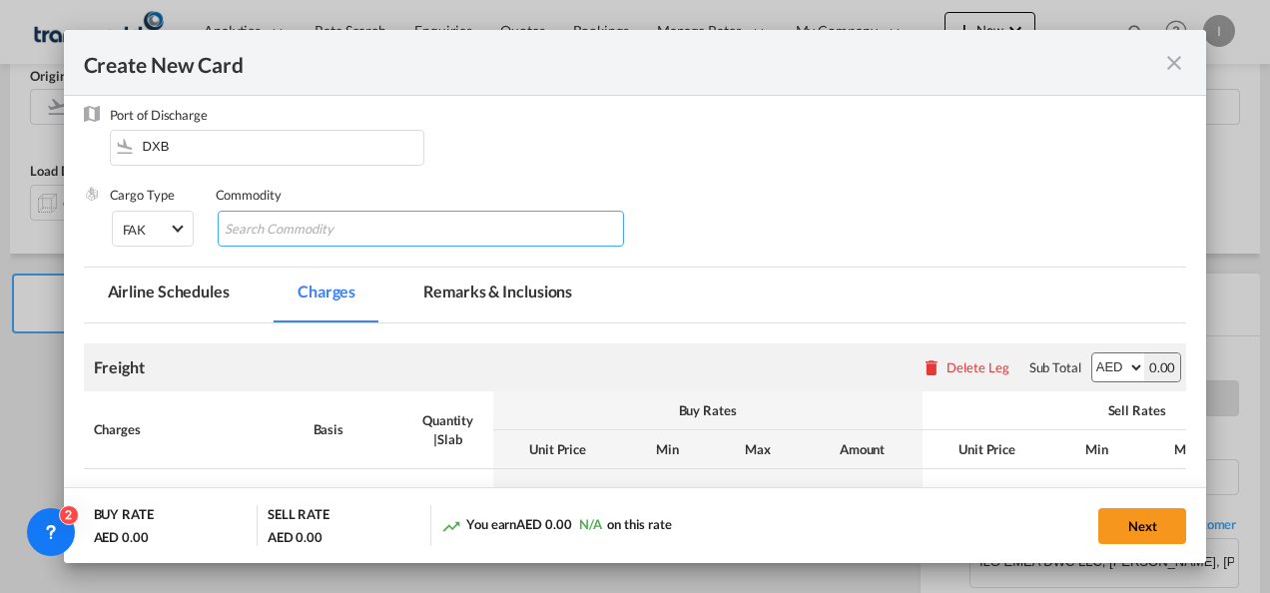
click at [510, 220] on md-chips-wrap "Chips container with autocompletion. Enter the text area, type text to search, …" at bounding box center [421, 229] width 407 height 36
type input "General Cargo"
click at [765, 200] on div "Cargo Type FAK FAK GCR GDSM General Cargo Hazardous Cargo Ambient Foodstuff Chi…" at bounding box center [649, 226] width 1078 height 80
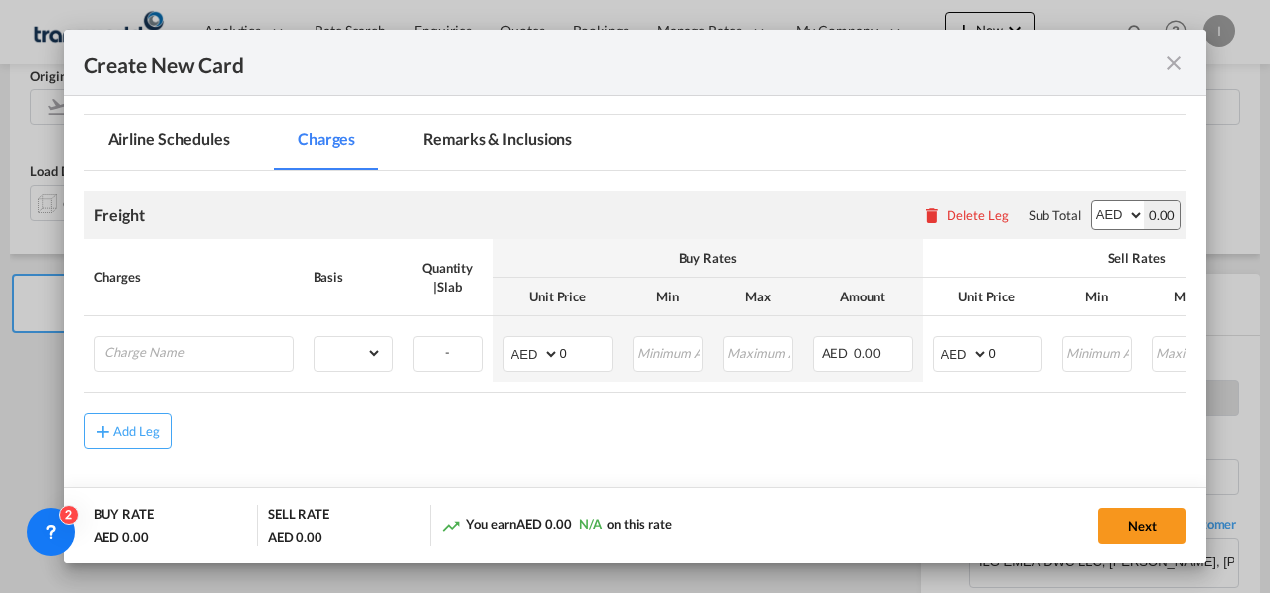
scroll to position [448, 0]
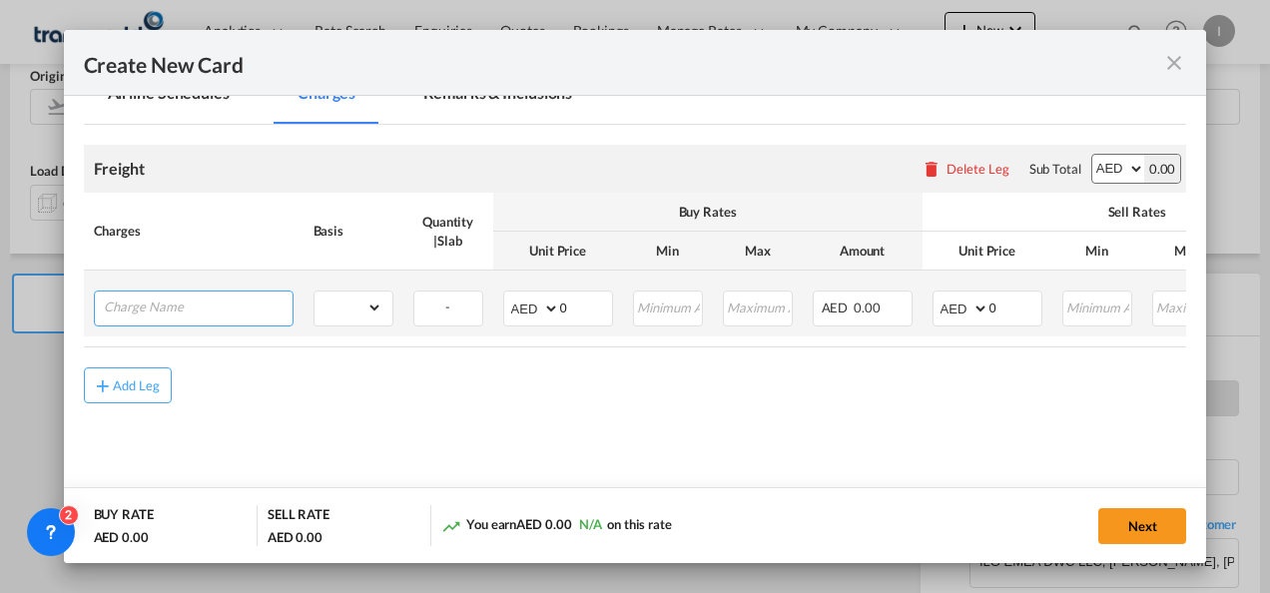
click at [267, 292] on input "Charge Name" at bounding box center [198, 307] width 189 height 30
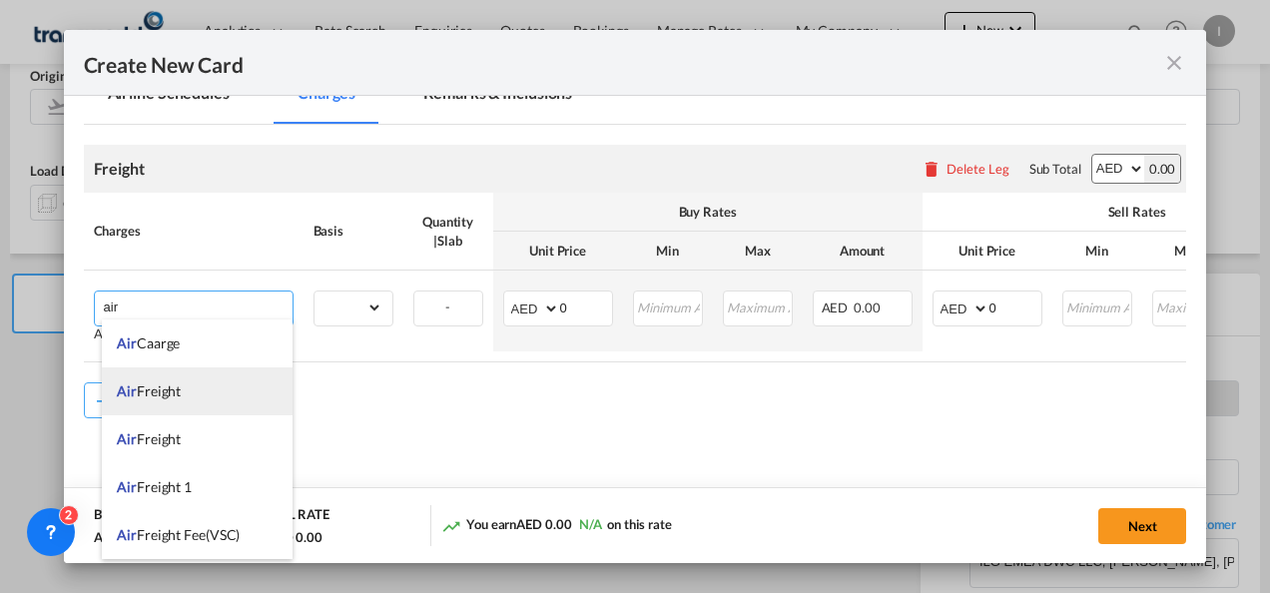
click at [176, 407] on li "Air Freight" at bounding box center [197, 392] width 191 height 48
type input "Air Freight"
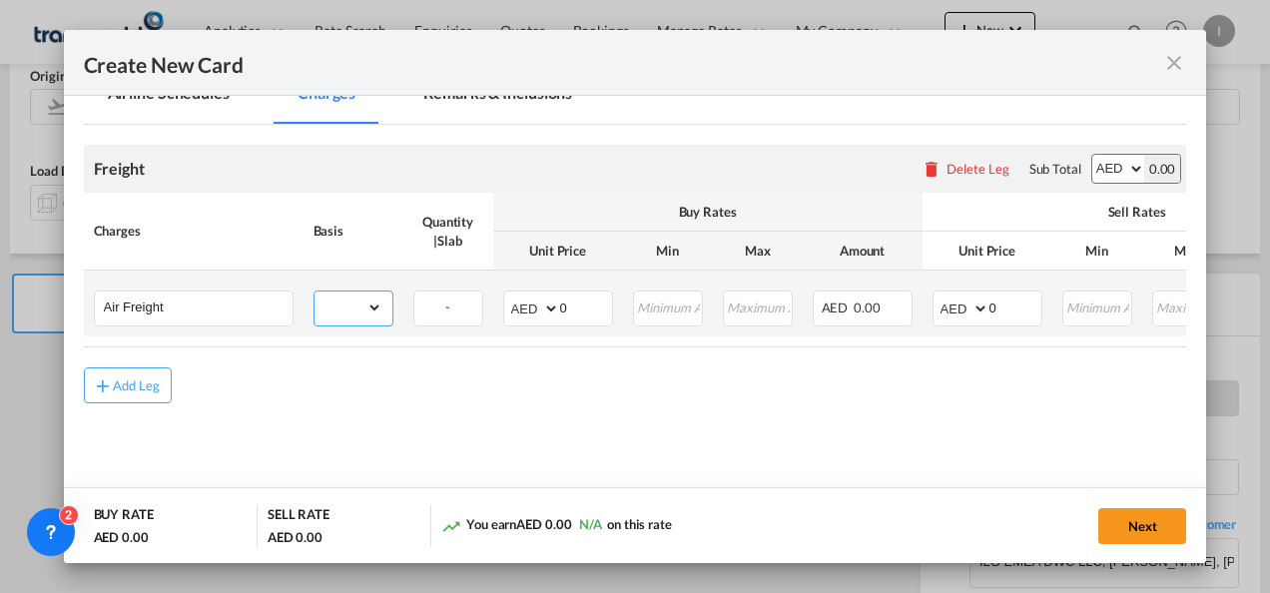
click at [351, 312] on select "gross_weight volumetric_weight per_shipment per_bl per_km % on air freight per_…" at bounding box center [349, 308] width 68 height 32
select select "per_shipment"
click at [315, 292] on select "gross_weight volumetric_weight per_shipment per_bl per_km % on air freight per_…" at bounding box center [349, 308] width 68 height 32
drag, startPoint x: 575, startPoint y: 315, endPoint x: 535, endPoint y: 319, distance: 40.1
click at [535, 319] on md-input-container "AED AFN ALL AMD ANG AOA ARS AUD AWG AZN BAM BBD BDT BGN BHD BIF BMD BND [PERSON…" at bounding box center [558, 309] width 110 height 36
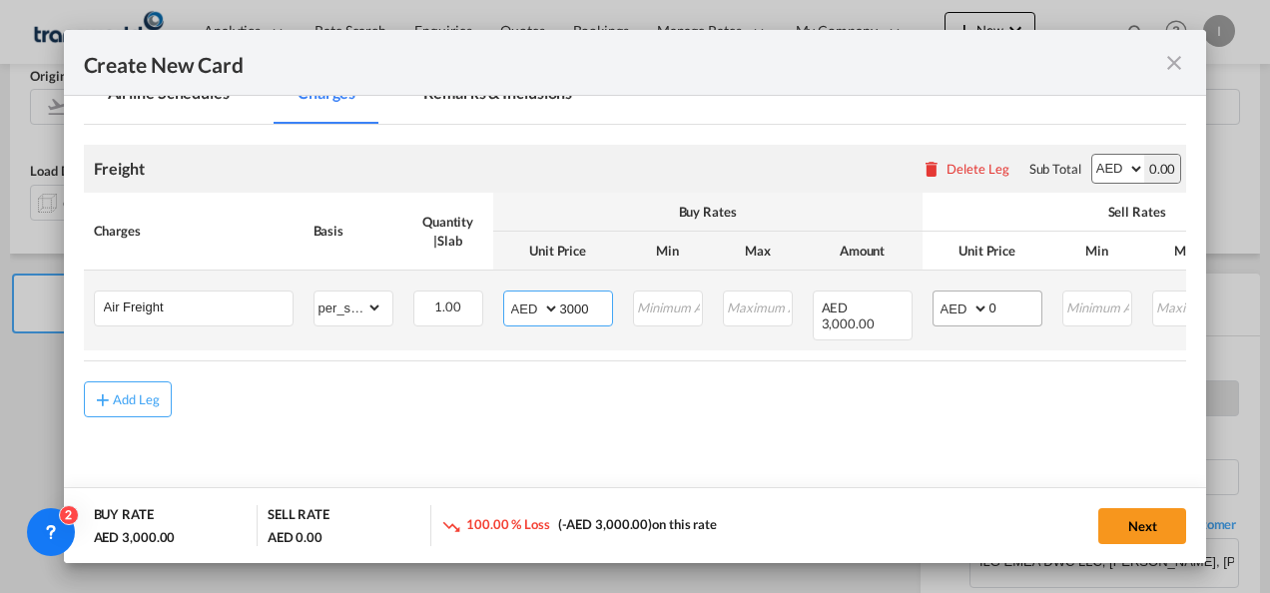
type input "3000"
drag, startPoint x: 1025, startPoint y: 316, endPoint x: 934, endPoint y: 326, distance: 91.4
click at [934, 326] on td "AED AFN ALL AMD ANG AOA ARS AUD AWG AZN BAM BBD BDT BGN BHD BIF BMD BND [PERSON…" at bounding box center [988, 311] width 130 height 80
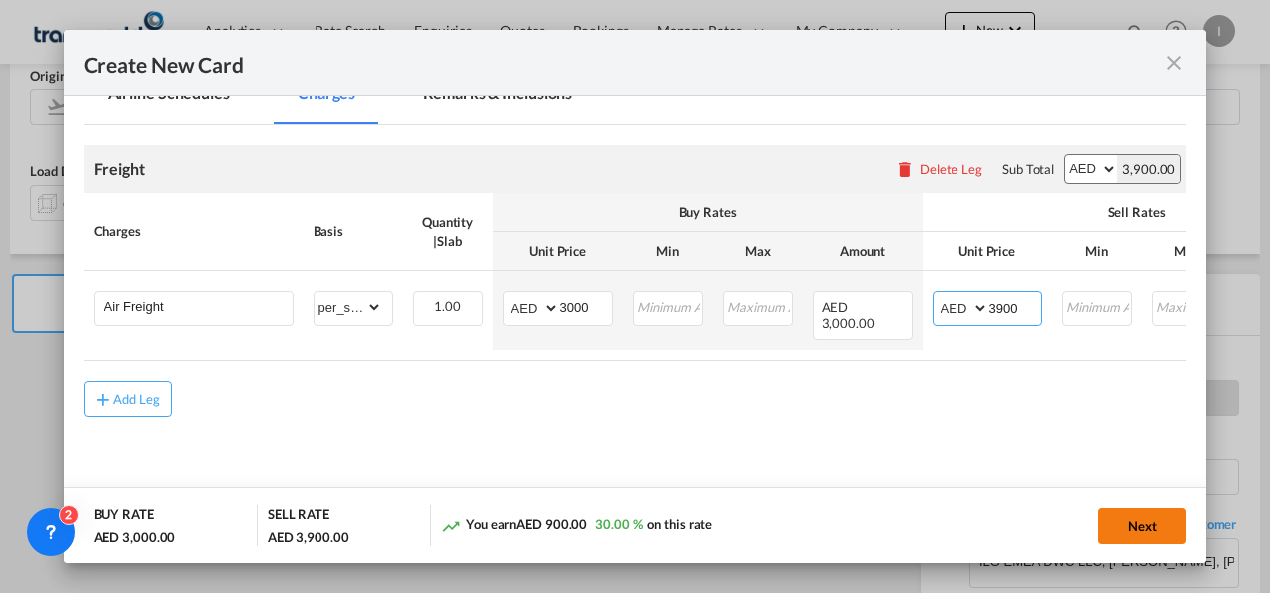
type input "3900"
click at [1125, 512] on button "Next" at bounding box center [1143, 526] width 88 height 36
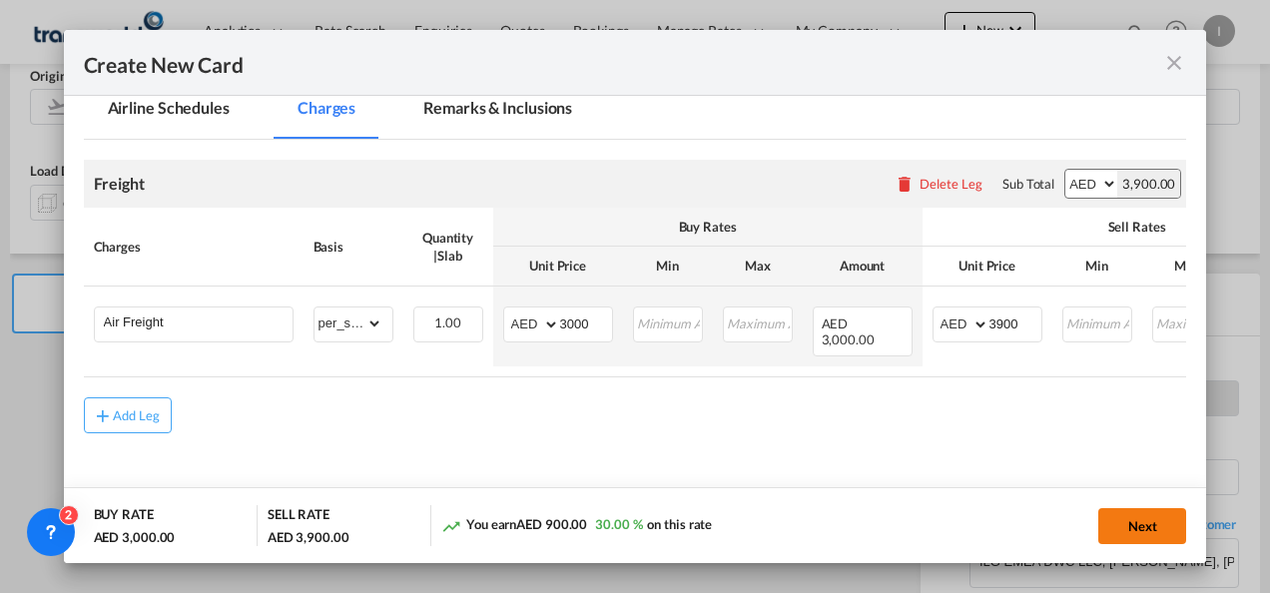
scroll to position [0, 0]
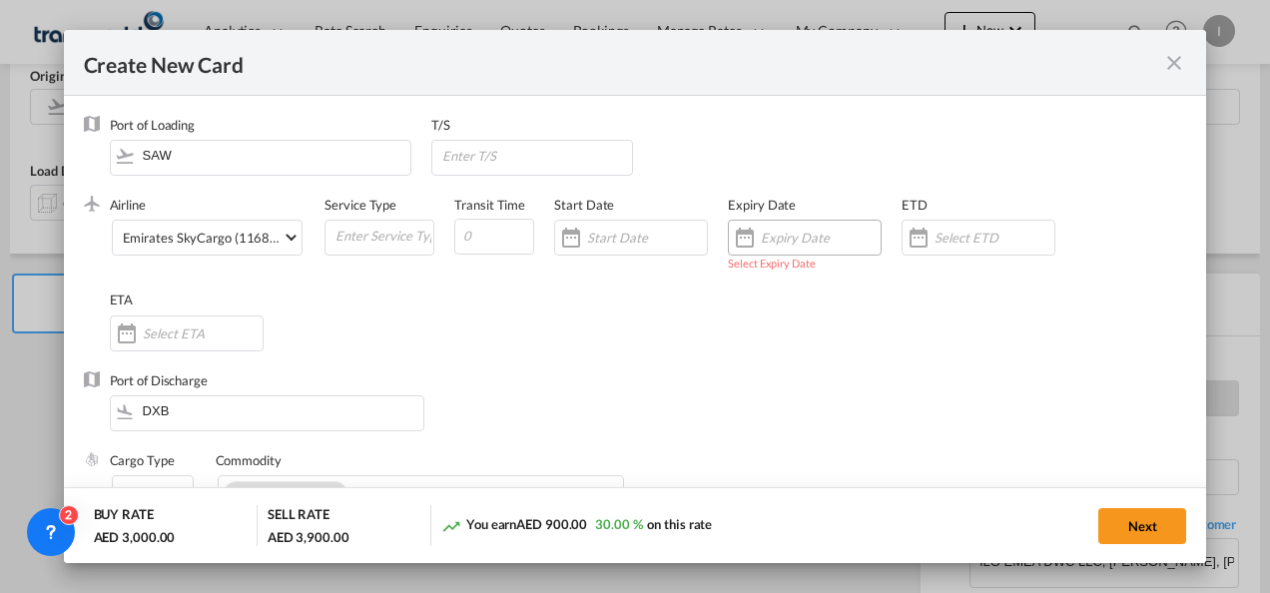
click at [807, 246] on div "Create New Card ..." at bounding box center [821, 238] width 120 height 18
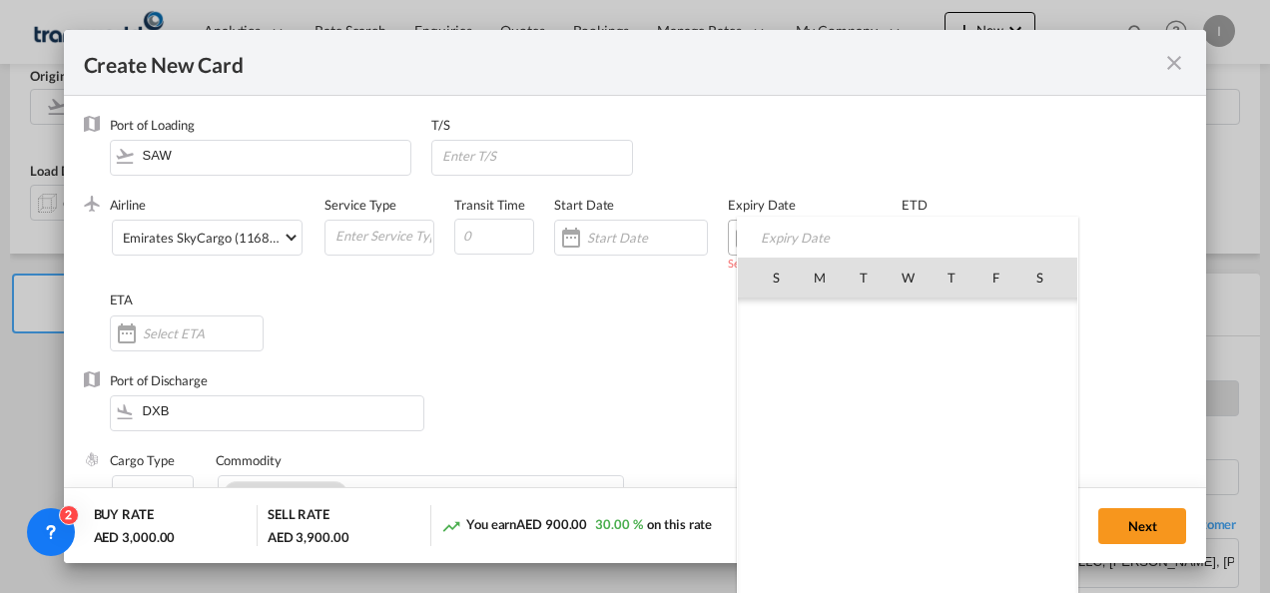
scroll to position [462349, 0]
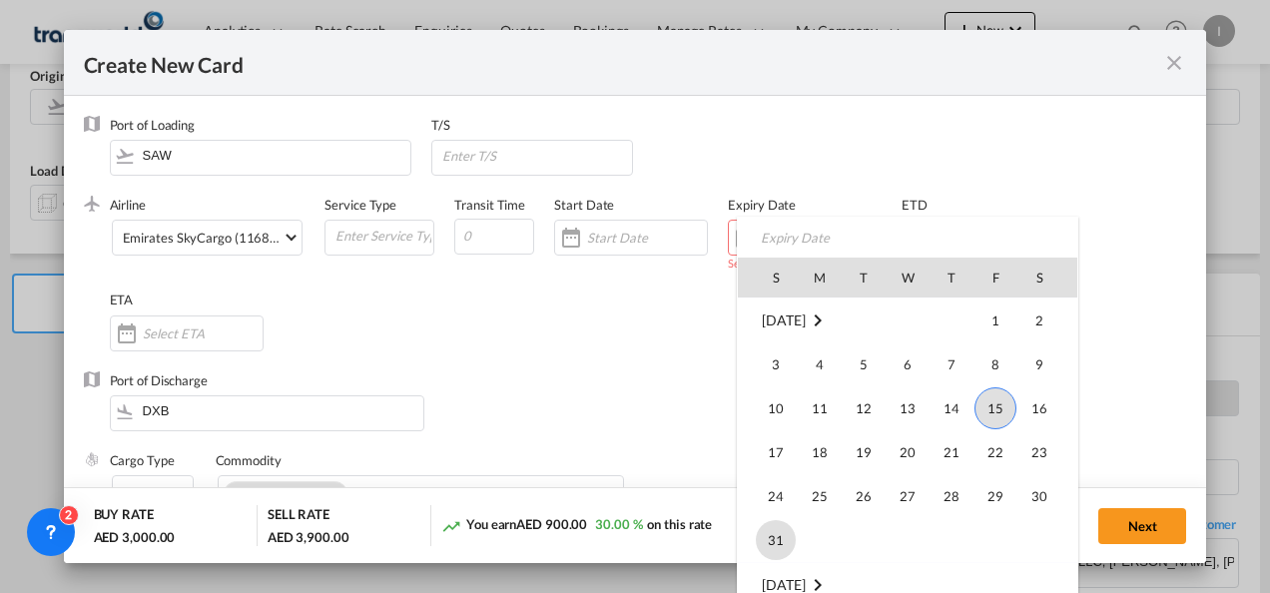
click at [773, 543] on span "31" at bounding box center [776, 540] width 40 height 40
type input "[DATE]"
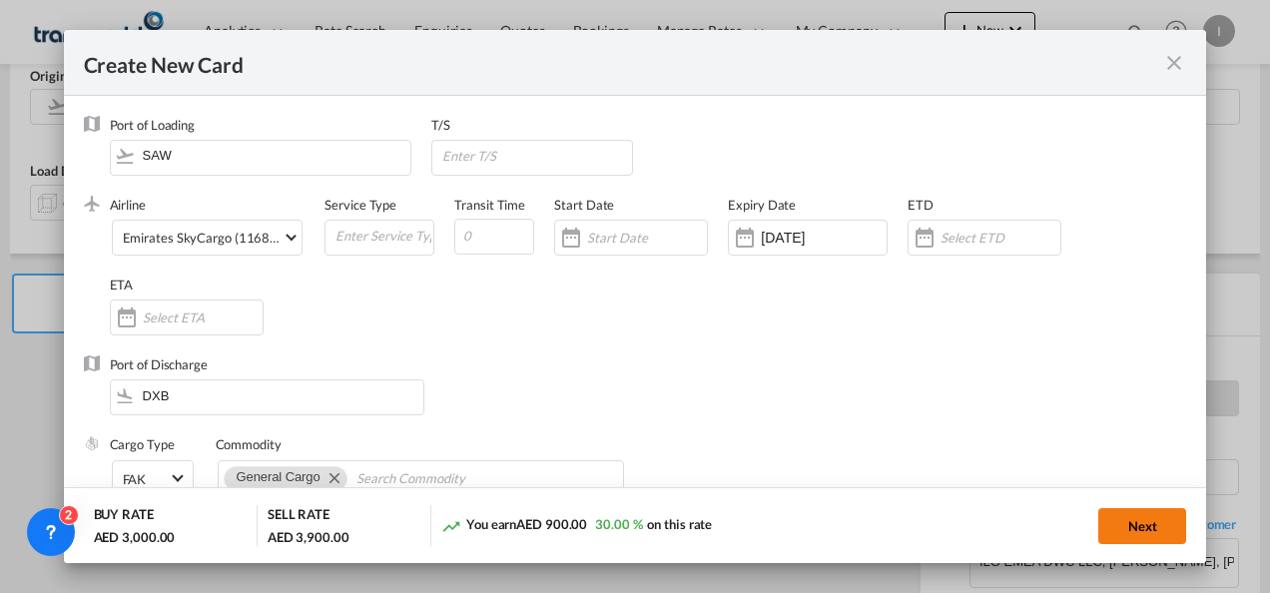
click at [1127, 520] on button "Next" at bounding box center [1143, 526] width 88 height 36
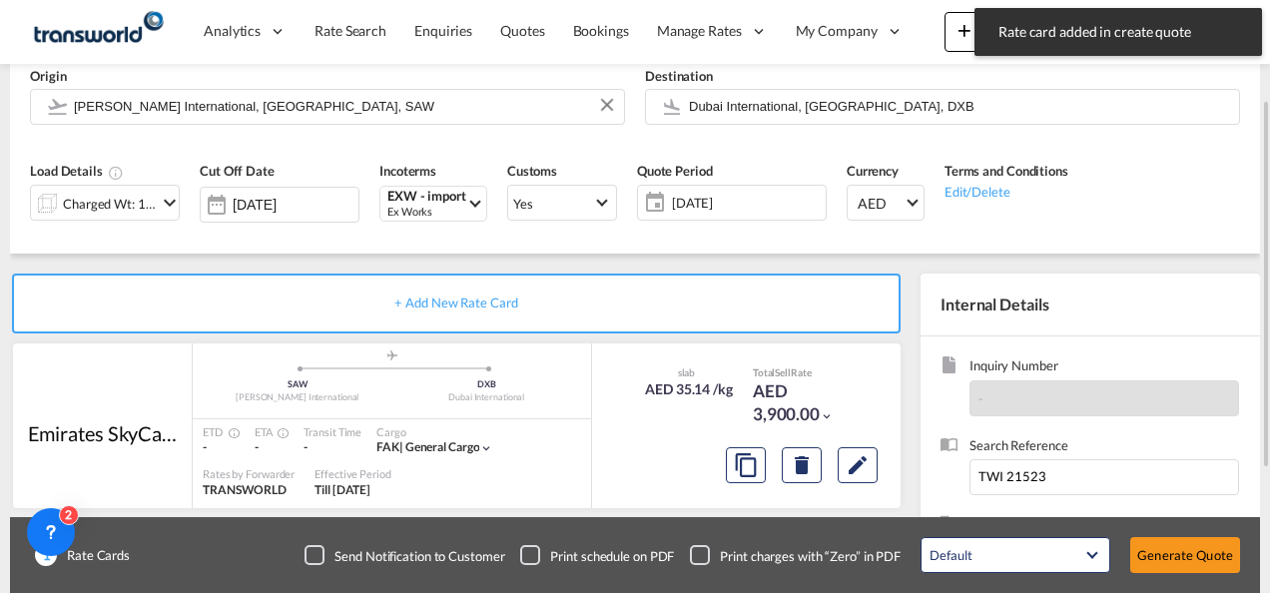
click at [1166, 576] on div "Default All in Leg Totals Default Generate Quote" at bounding box center [1081, 555] width 340 height 56
click at [1157, 538] on button "Generate Quote" at bounding box center [1186, 555] width 110 height 36
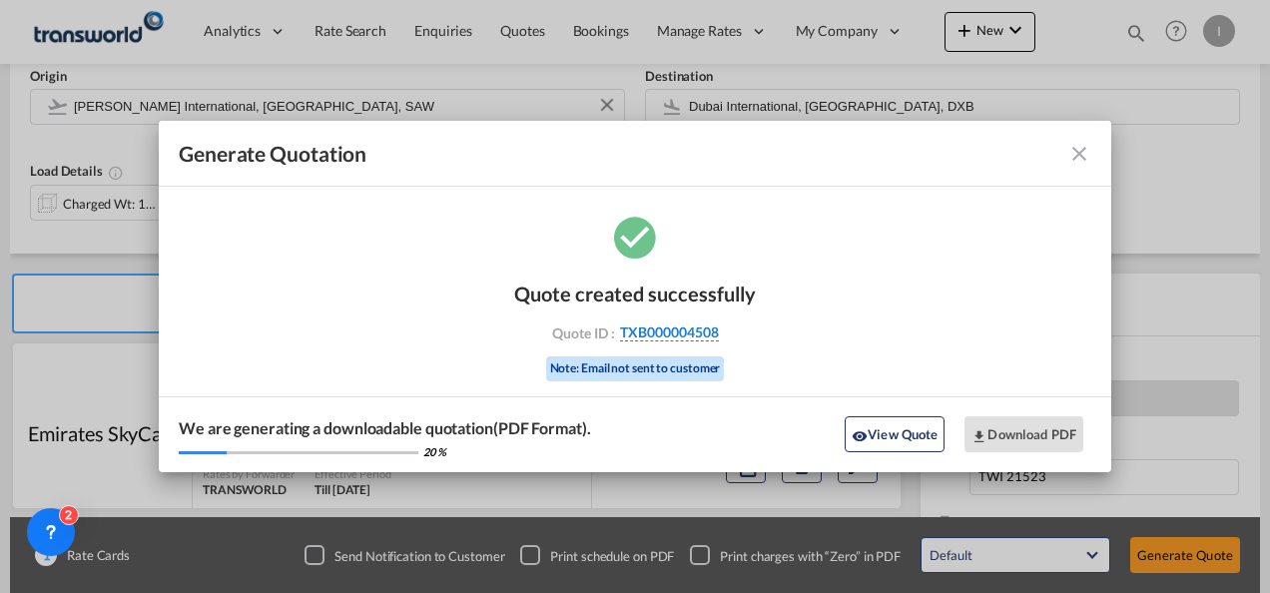
click at [652, 341] on span "TXB000004508" at bounding box center [669, 333] width 99 height 18
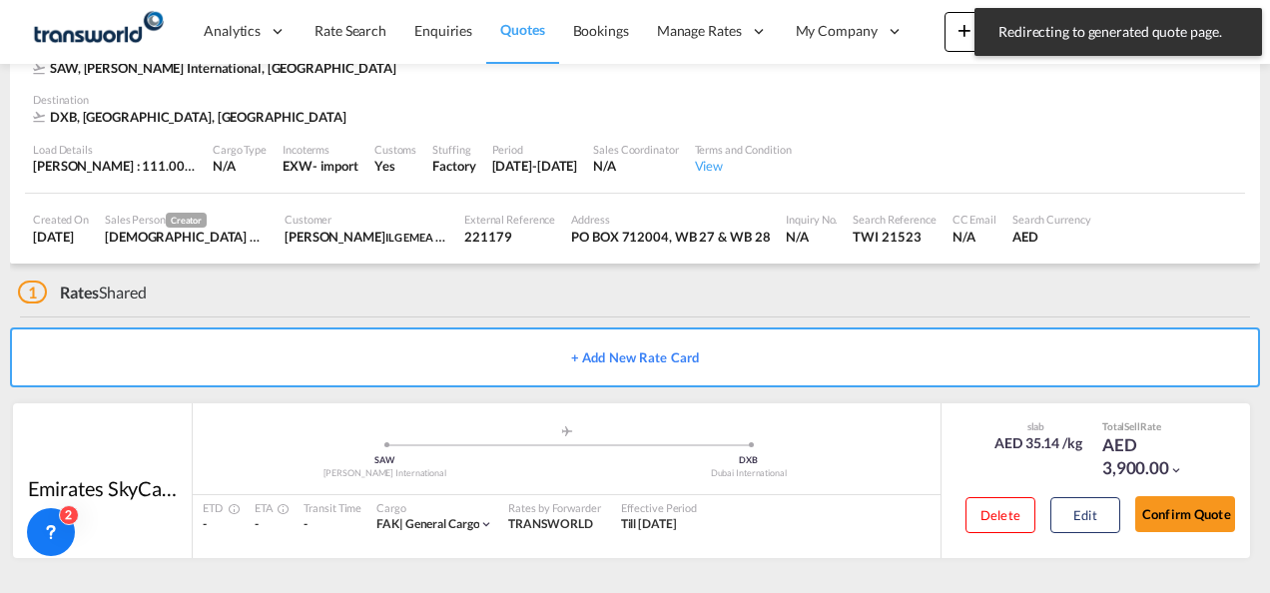
scroll to position [122, 0]
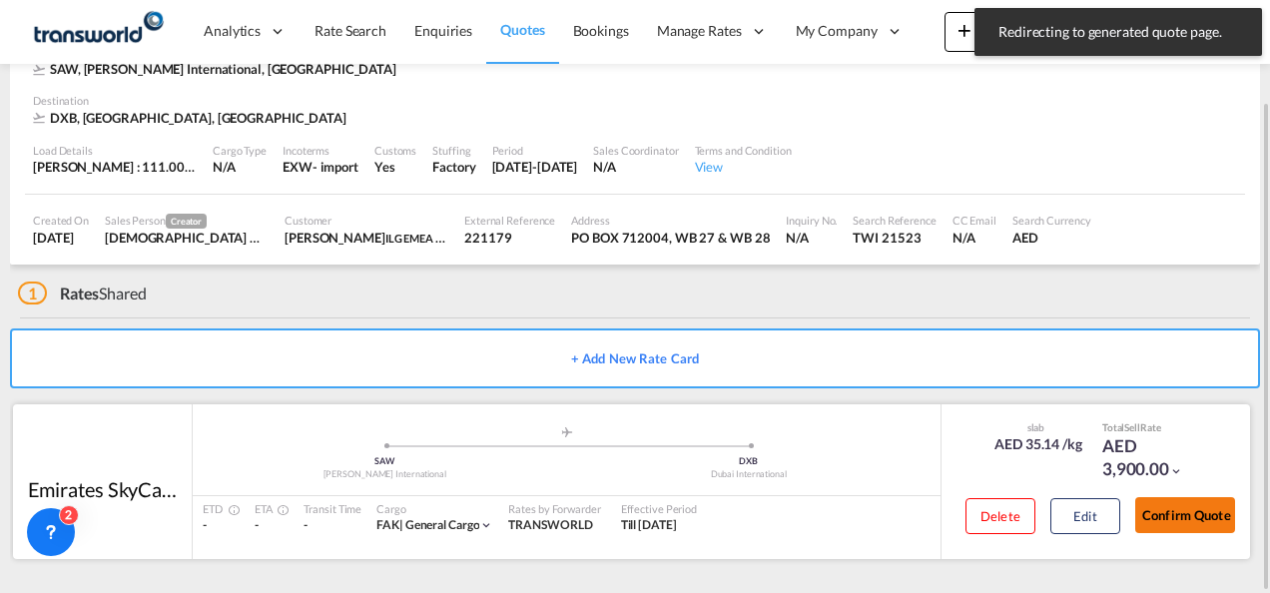
click at [1196, 504] on button "Confirm Quote" at bounding box center [1186, 515] width 100 height 36
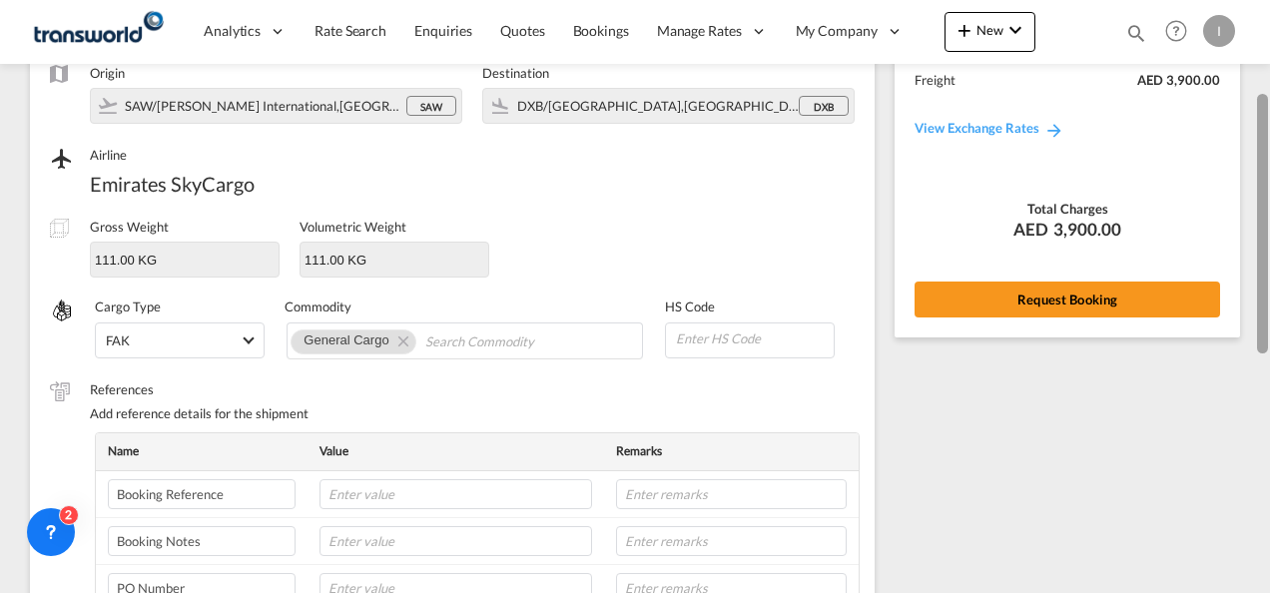
scroll to position [145, 0]
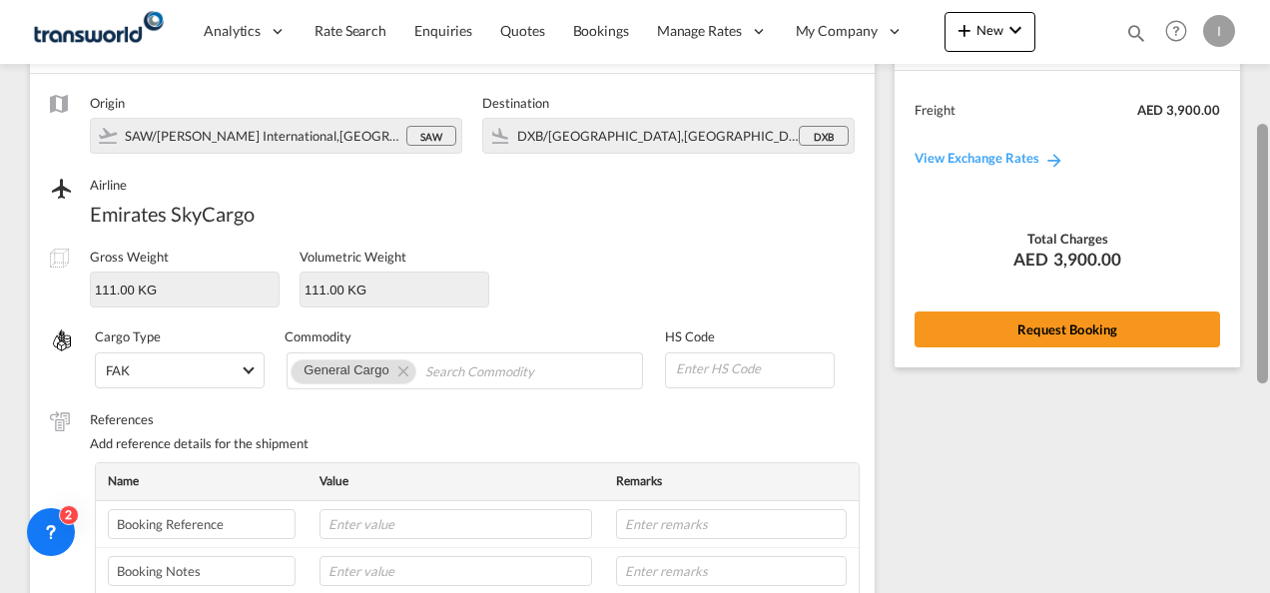
drag, startPoint x: 1260, startPoint y: 473, endPoint x: 1244, endPoint y: 212, distance: 262.1
click at [1244, 212] on md-content "Analytics Reports Dashboard Rate Search Enquiries Quotes Bookings" at bounding box center [635, 296] width 1270 height 593
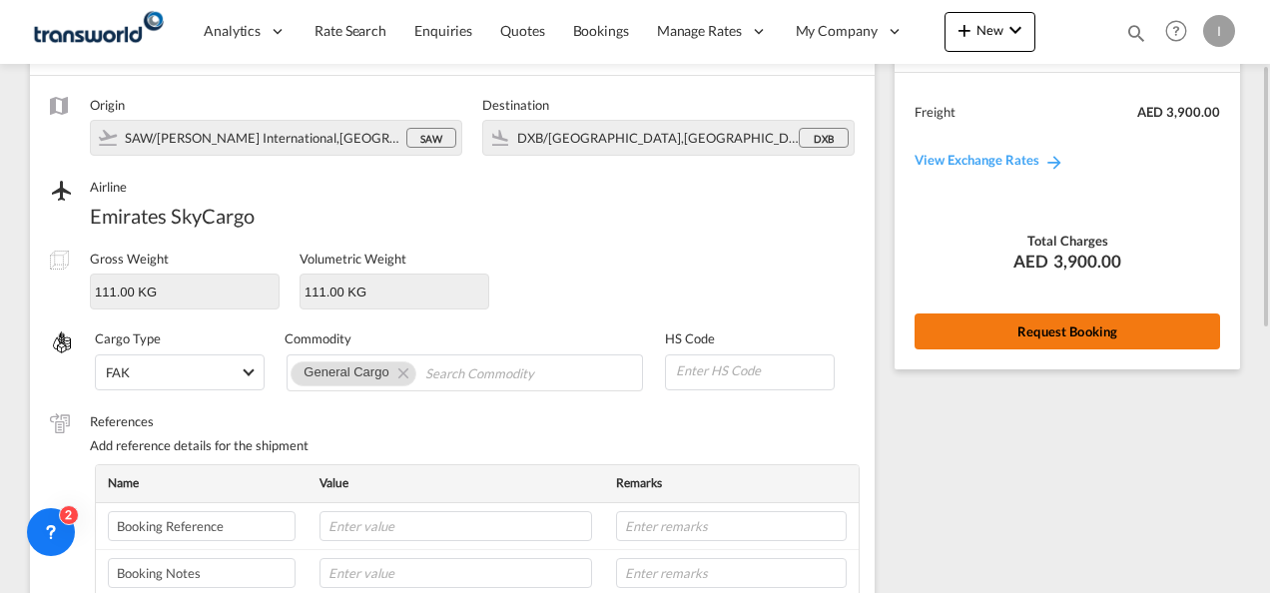
click at [1104, 336] on button "Request Booking" at bounding box center [1068, 332] width 306 height 36
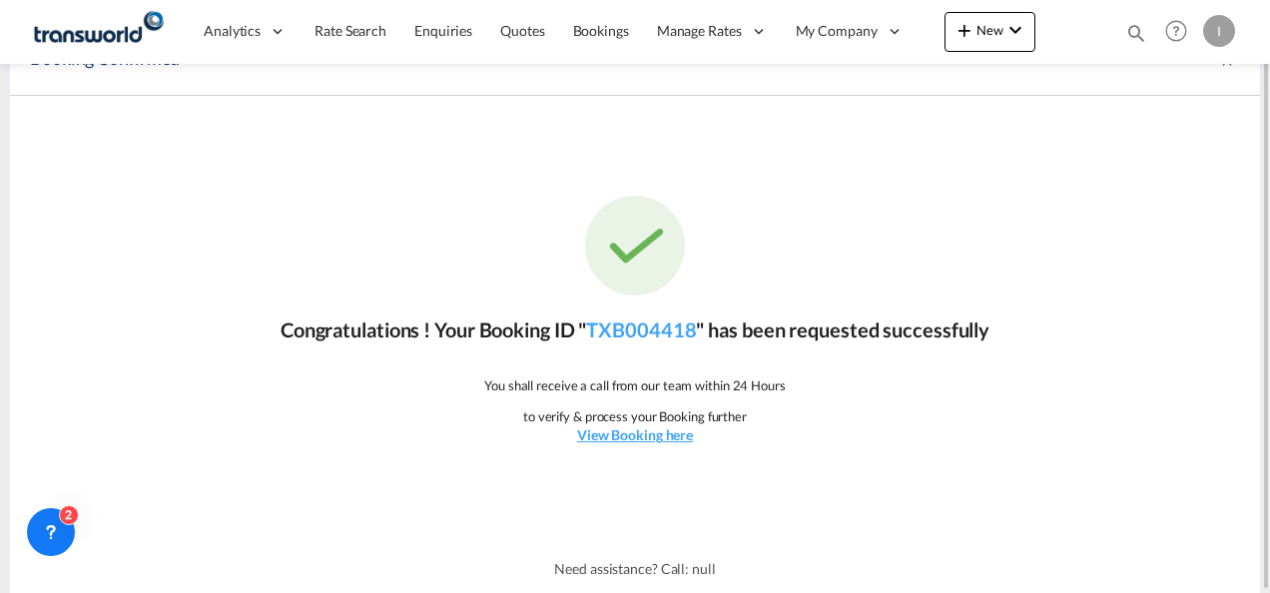
scroll to position [37, 0]
click at [666, 333] on link "TXB004418" at bounding box center [641, 331] width 110 height 24
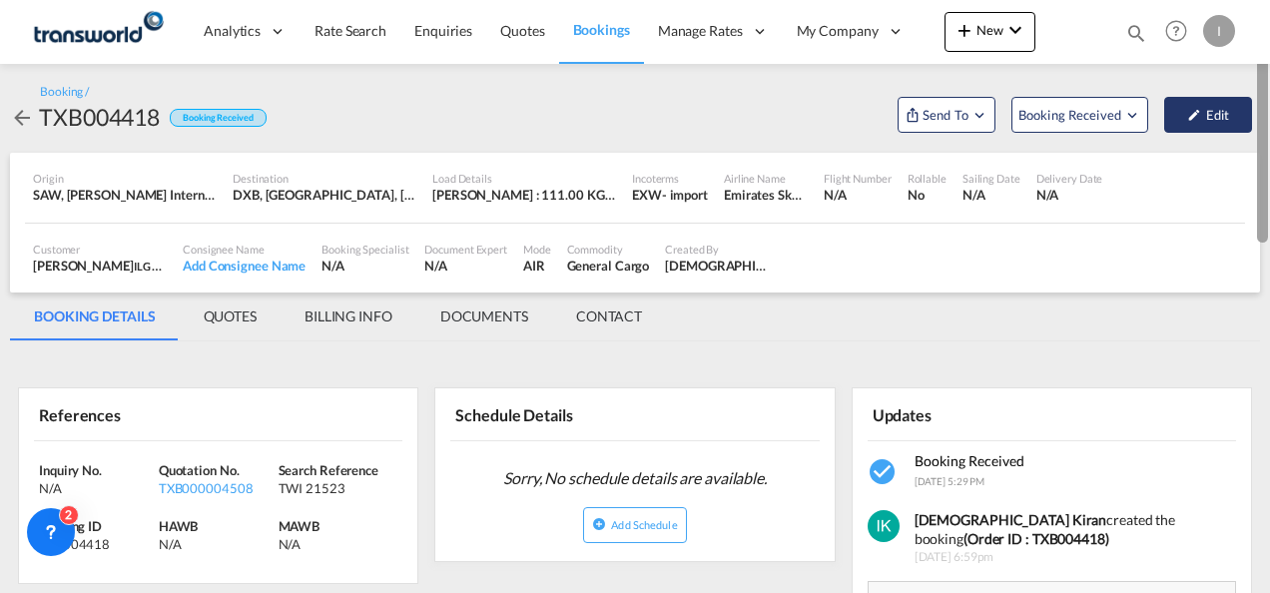
drag, startPoint x: 1264, startPoint y: 384, endPoint x: 1226, endPoint y: 97, distance: 290.1
click at [1226, 97] on md-content "Analytics Reports Dashboard Rate Search Enquiries Quotes Bookings" at bounding box center [635, 296] width 1270 height 593
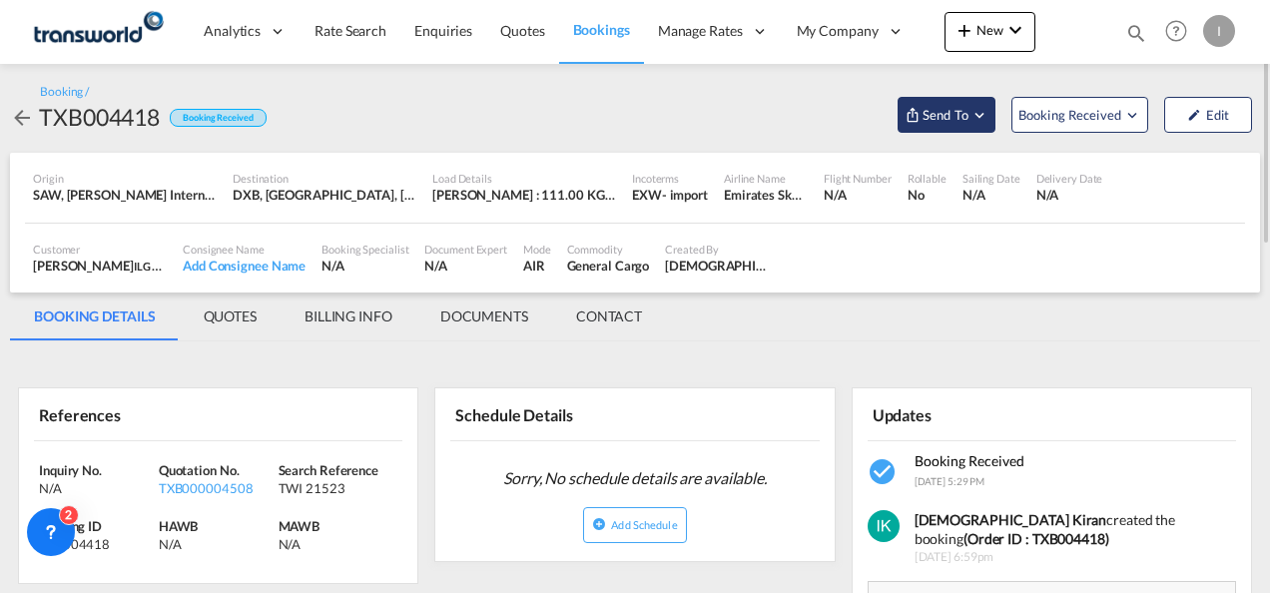
click at [917, 110] on md-icon "Open demo menu" at bounding box center [913, 115] width 16 height 16
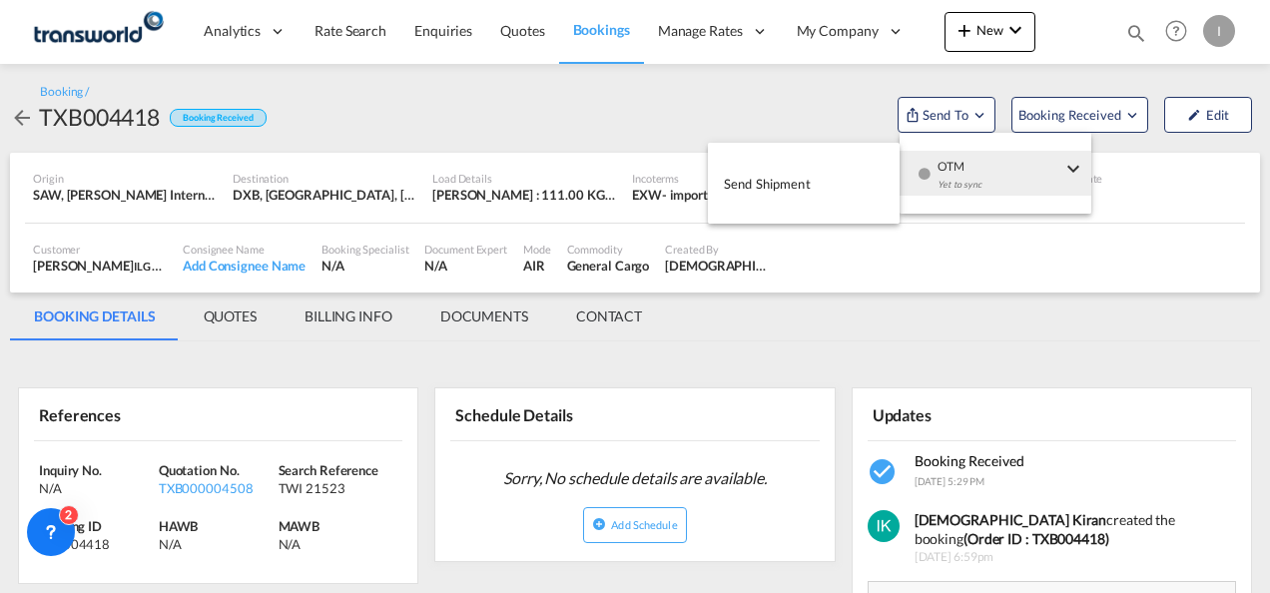
click at [907, 198] on md-menu-item "OTM Yet to sync" at bounding box center [996, 173] width 192 height 65
click at [807, 190] on span "Send Shipment" at bounding box center [767, 184] width 87 height 32
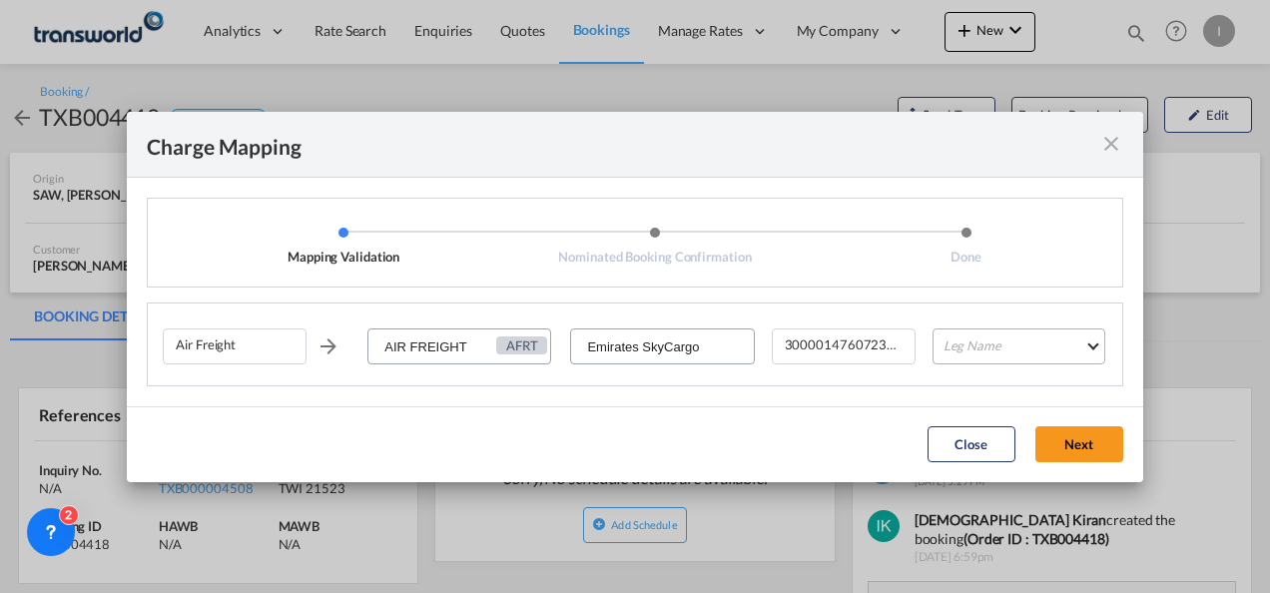
click at [1025, 344] on md-select "Leg Name HANDLING ORIGIN HANDLING DESTINATION OTHERS TL PICK UP CUSTOMS ORIGIN …" at bounding box center [1019, 347] width 173 height 36
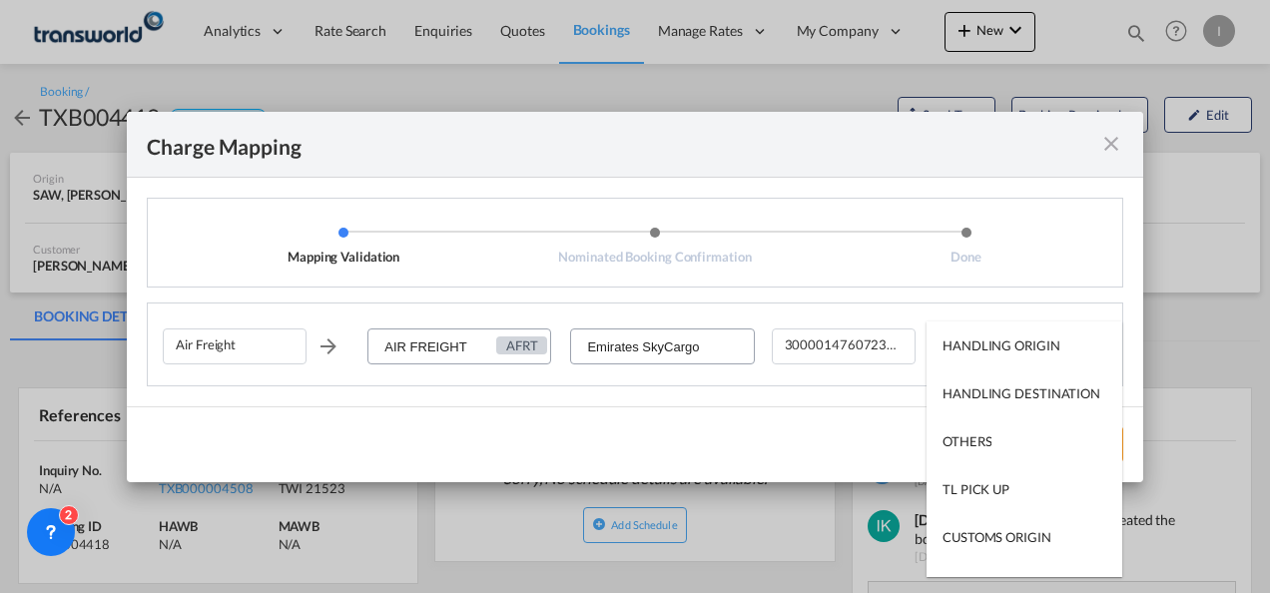
scroll to position [128, 0]
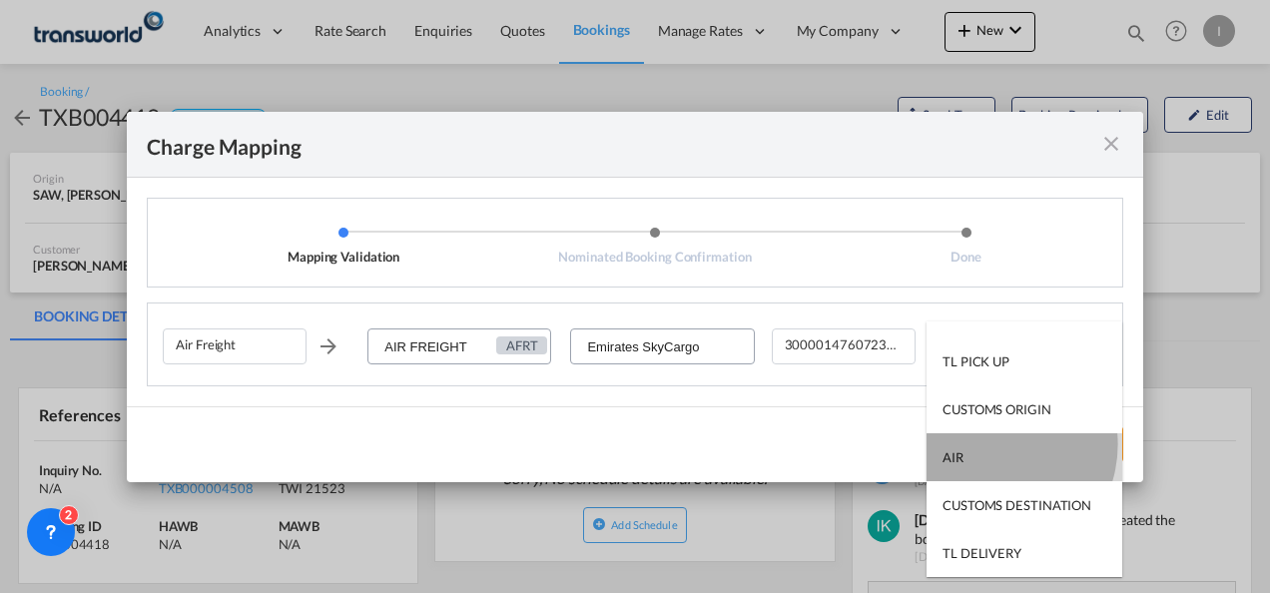
click at [989, 443] on md-option "AIR" at bounding box center [1025, 457] width 196 height 48
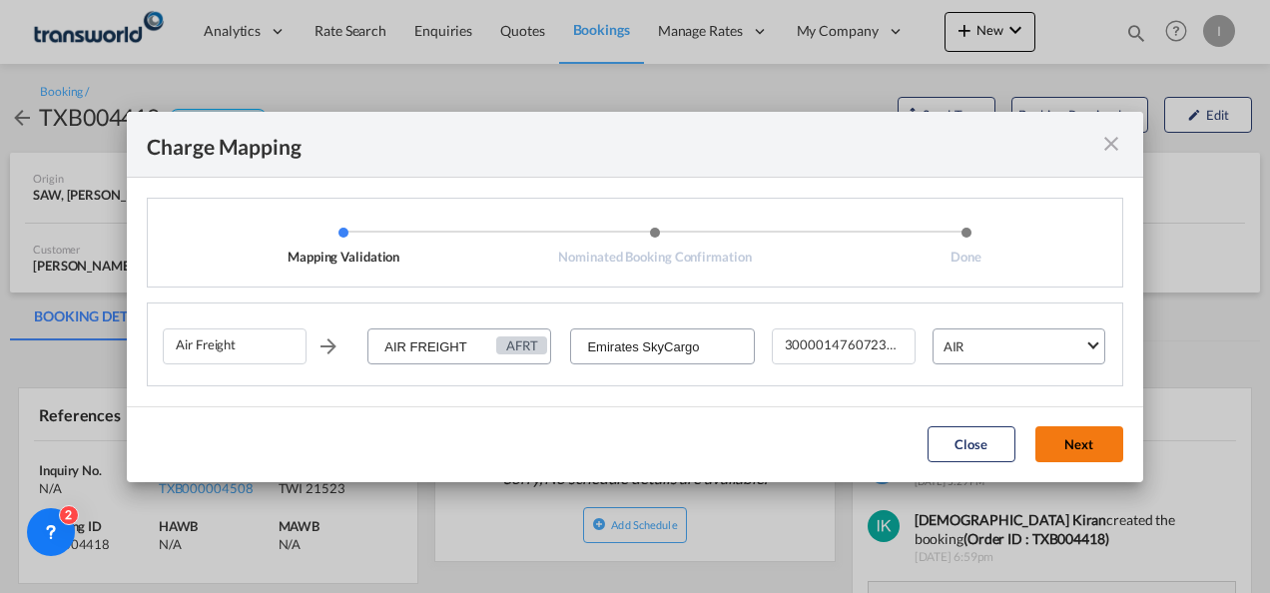
click at [1081, 449] on button "Next" at bounding box center [1080, 444] width 88 height 36
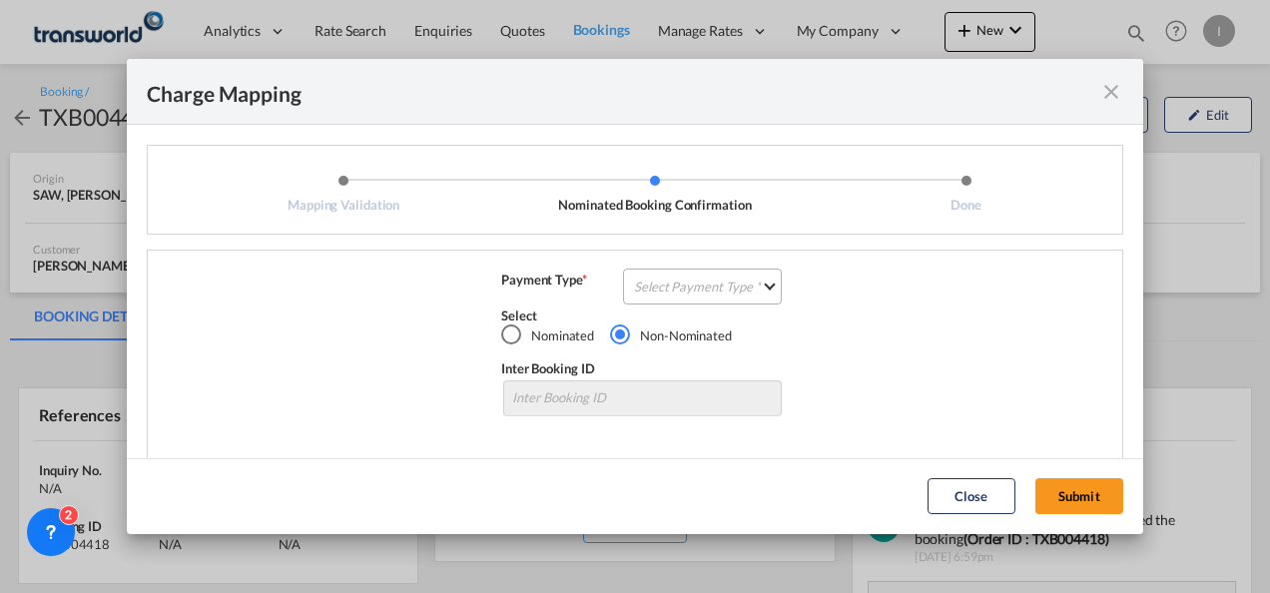
click at [731, 294] on md-select "Select Payment Type COLLECT PREPAID" at bounding box center [702, 287] width 159 height 36
click at [0, 0] on md-option "COLLECT" at bounding box center [0, 0] width 0 height 0
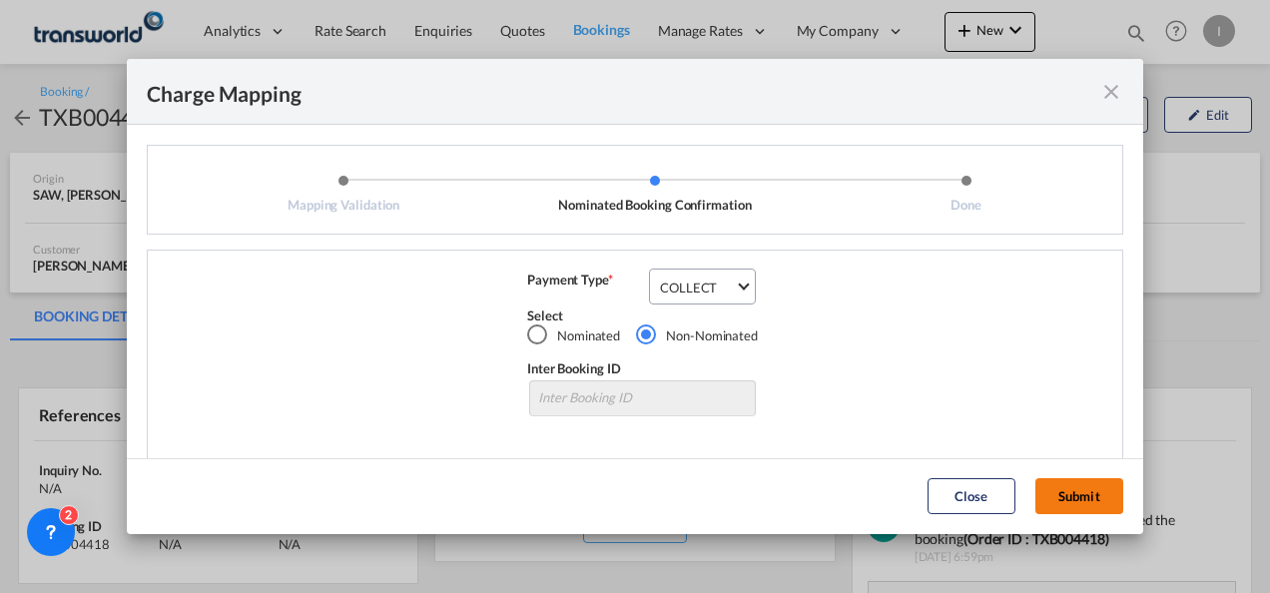
click at [1107, 491] on button "Submit" at bounding box center [1080, 496] width 88 height 36
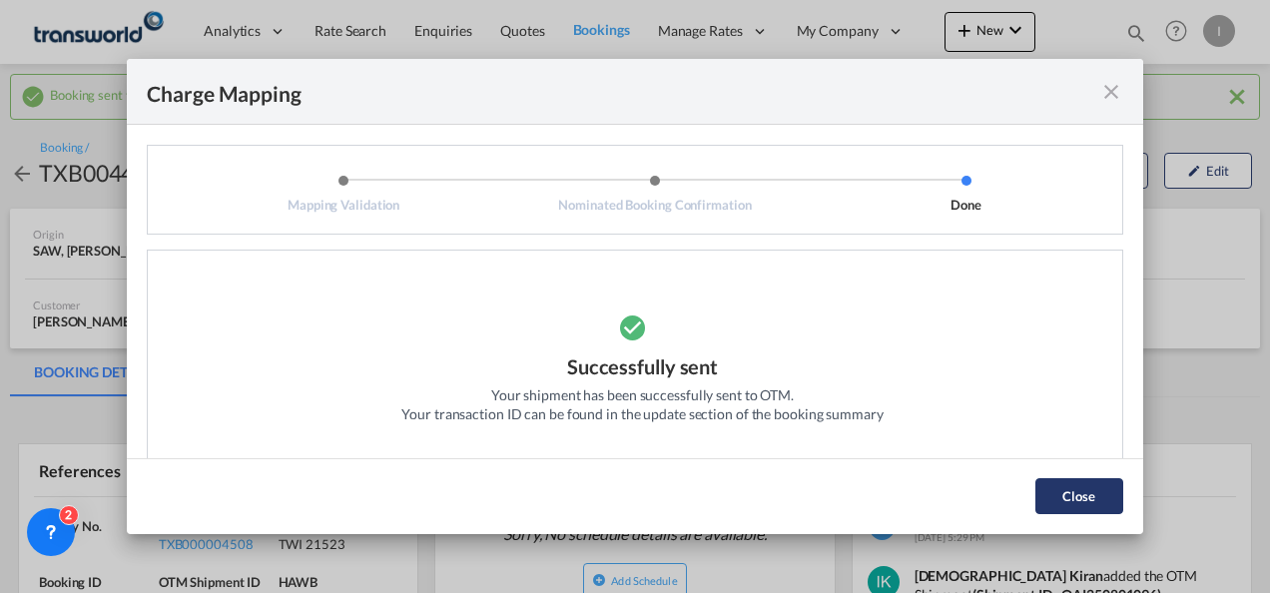
click at [1091, 506] on button "Close" at bounding box center [1080, 496] width 88 height 36
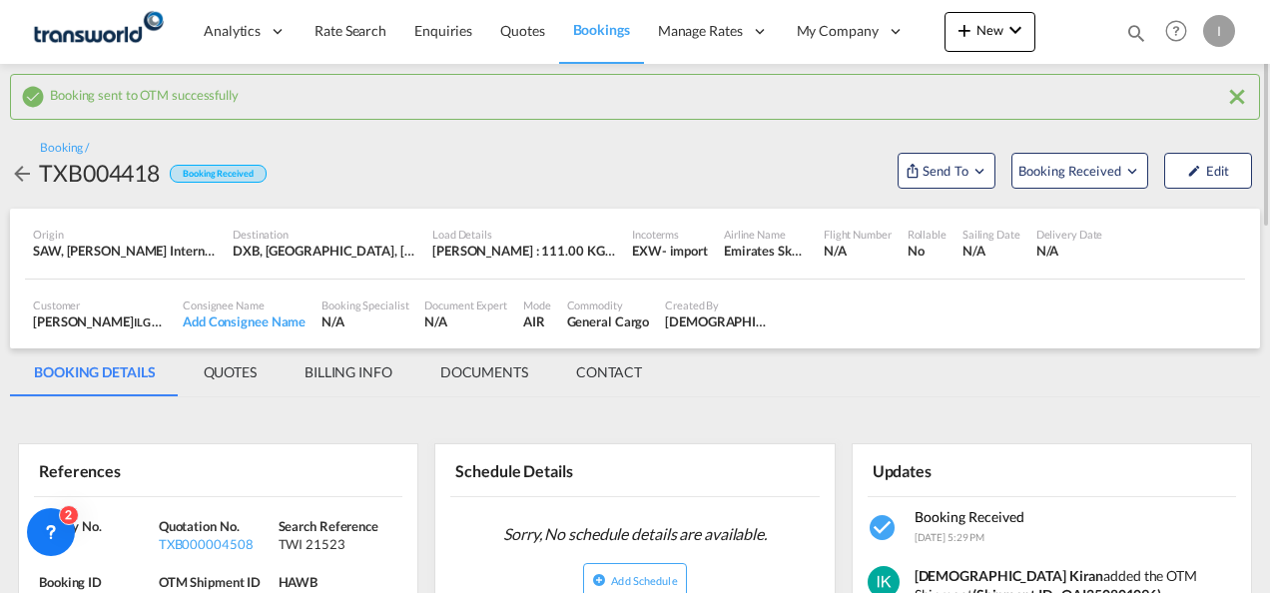
drag, startPoint x: 1269, startPoint y: 163, endPoint x: 1264, endPoint y: 223, distance: 60.1
click at [1266, 223] on div at bounding box center [1268, 296] width 4 height 585
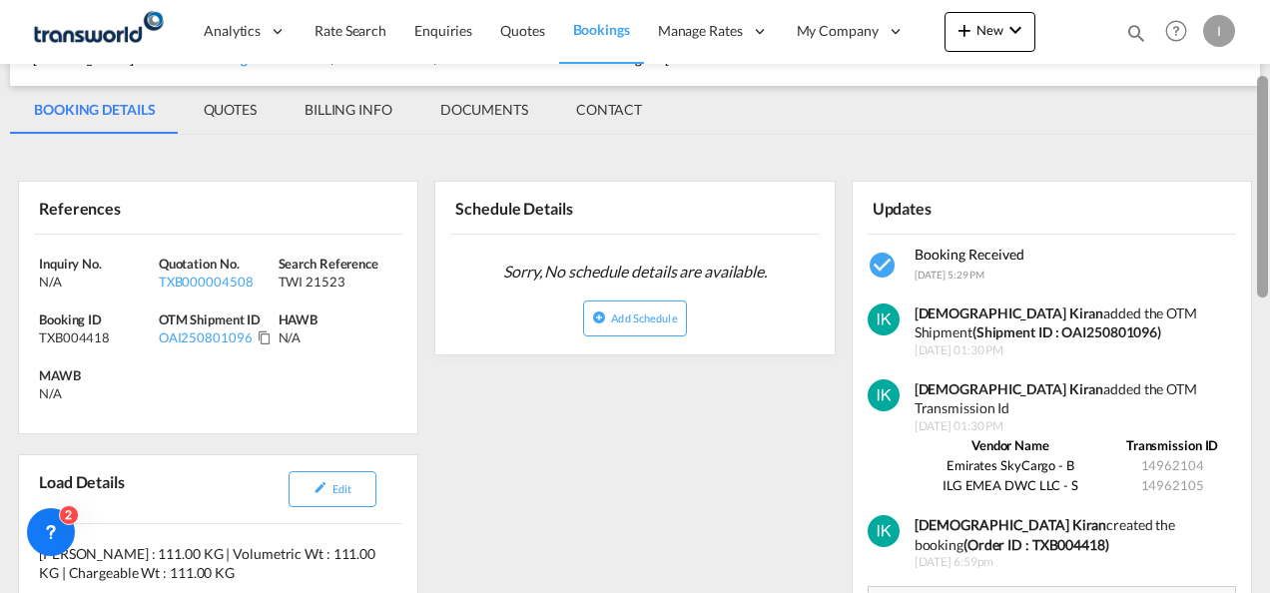
scroll to position [242, 0]
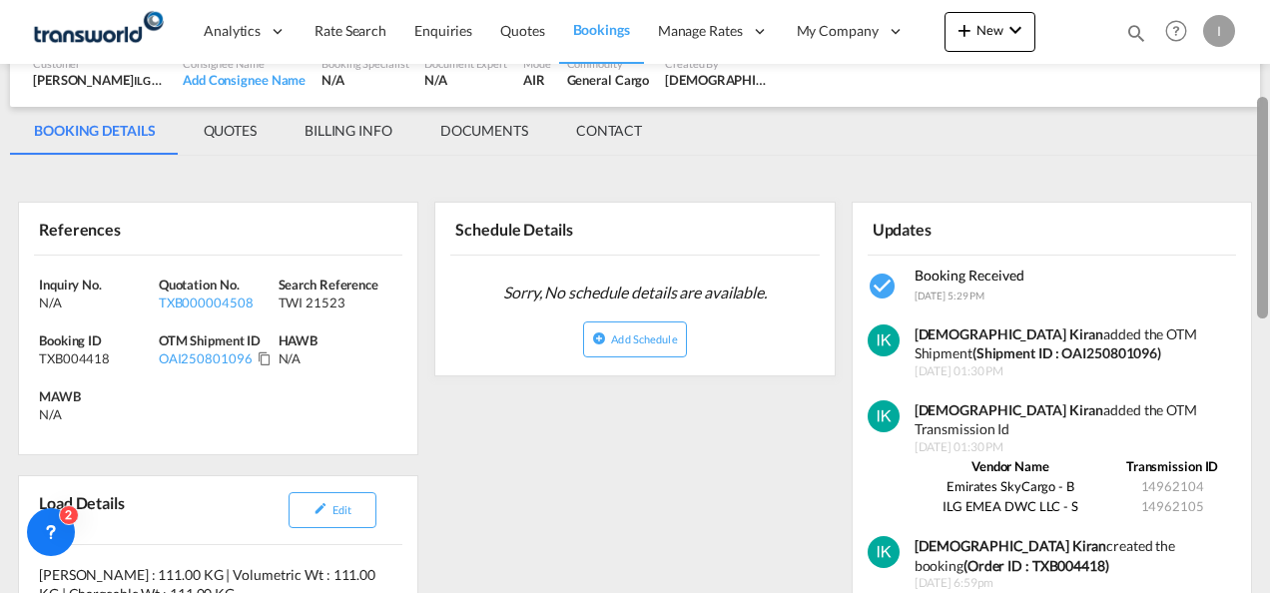
drag, startPoint x: 1262, startPoint y: 316, endPoint x: 1241, endPoint y: 184, distance: 133.5
click at [1241, 184] on md-content "Analytics Reports Dashboard Rate Search Enquiries Quotes Bookings" at bounding box center [635, 296] width 1270 height 593
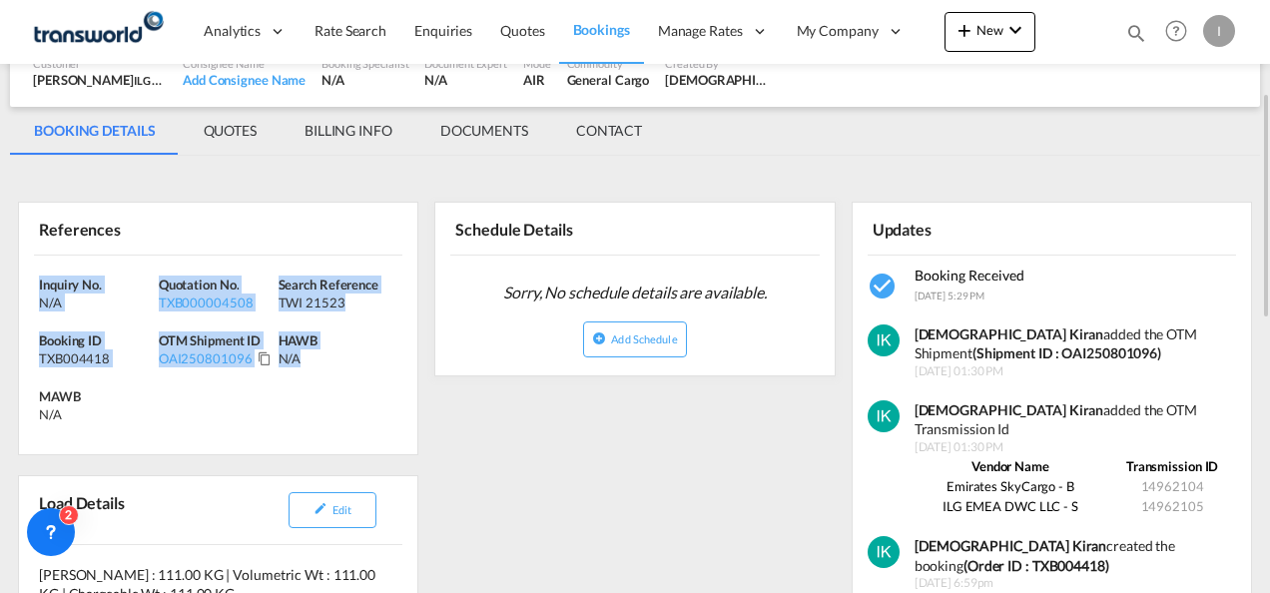
drag, startPoint x: 375, startPoint y: 387, endPoint x: 34, endPoint y: 283, distance: 356.3
click at [34, 283] on div "Inquiry No. N/A Quotation No. TXB000004508 Search Reference TWI 21523 Booking I…" at bounding box center [218, 355] width 398 height 199
copy div "Inquiry No. N/A Quotation No. TXB000004508 Search Reference TWI 21523 Booking I…"
